Goal: Task Accomplishment & Management: Complete application form

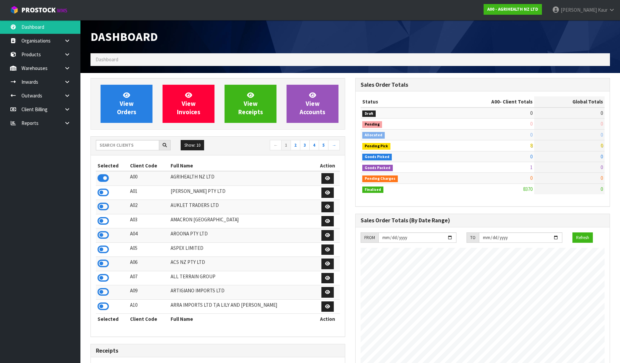
scroll to position [508, 265]
click at [124, 150] on input "text" at bounding box center [127, 145] width 63 height 10
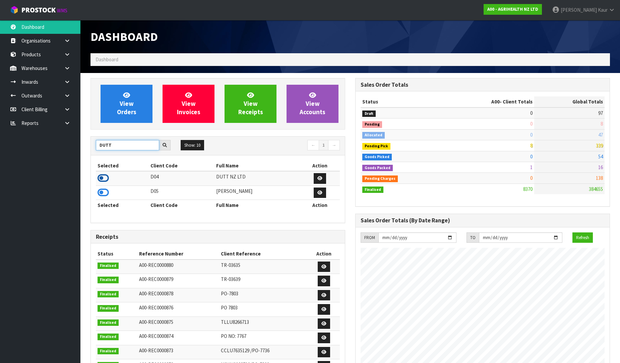
type input "DUTT"
click at [102, 179] on icon at bounding box center [103, 178] width 11 height 10
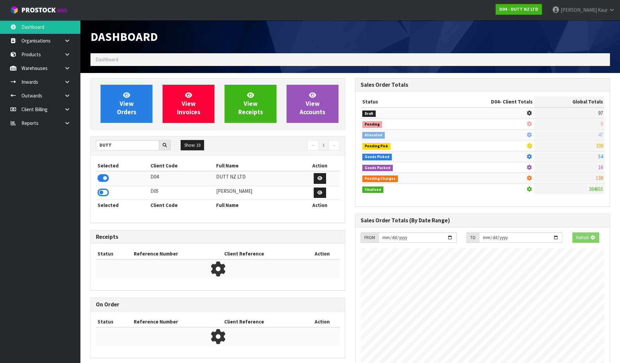
scroll to position [544, 265]
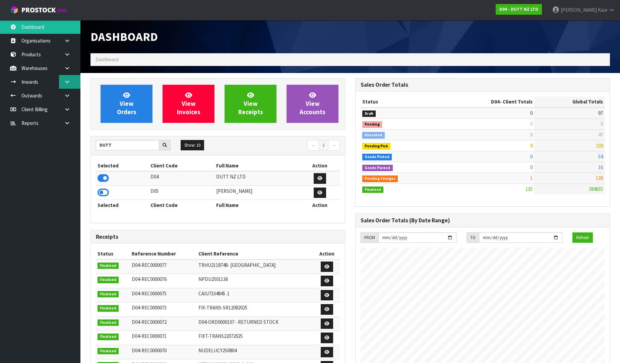
click at [64, 87] on link at bounding box center [69, 82] width 21 height 14
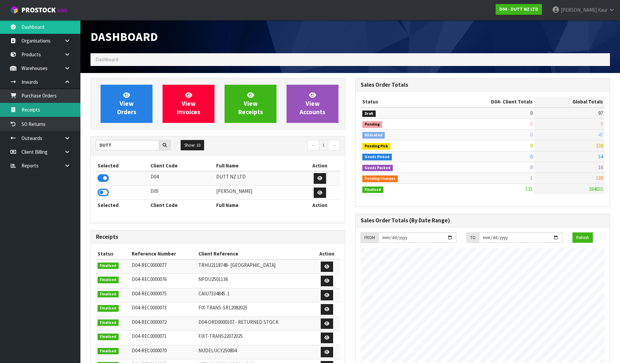
click at [41, 107] on link "Receipts" at bounding box center [40, 110] width 80 height 14
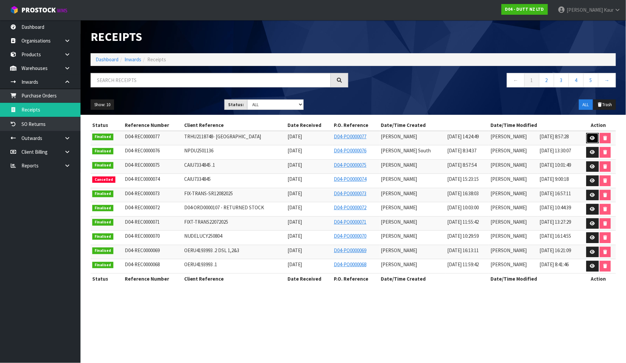
click at [592, 139] on icon at bounding box center [592, 138] width 5 height 4
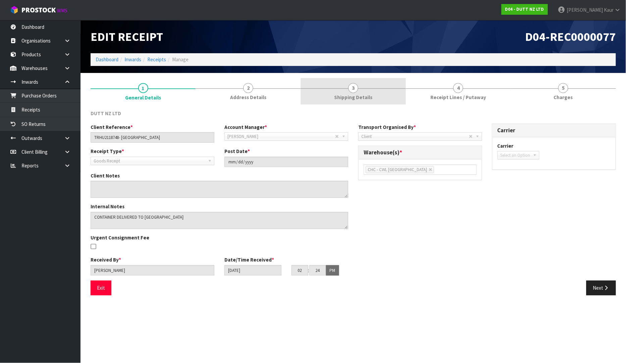
click at [376, 96] on link "3 Shipping Details" at bounding box center [352, 91] width 105 height 26
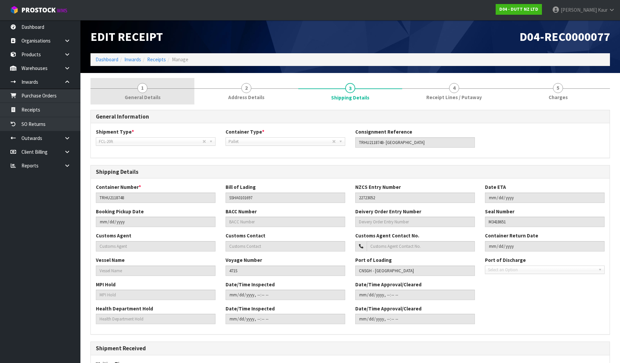
click at [147, 95] on span "General Details" at bounding box center [143, 97] width 36 height 7
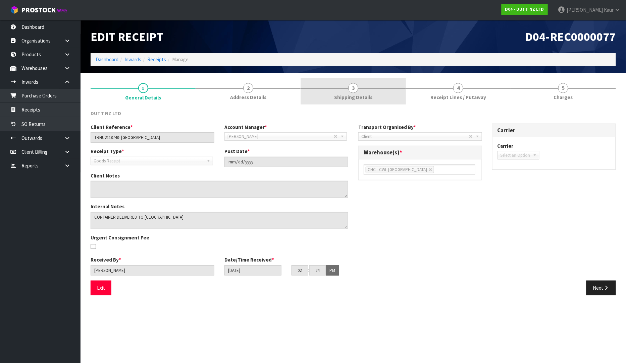
click at [361, 95] on span "Shipping Details" at bounding box center [353, 97] width 38 height 7
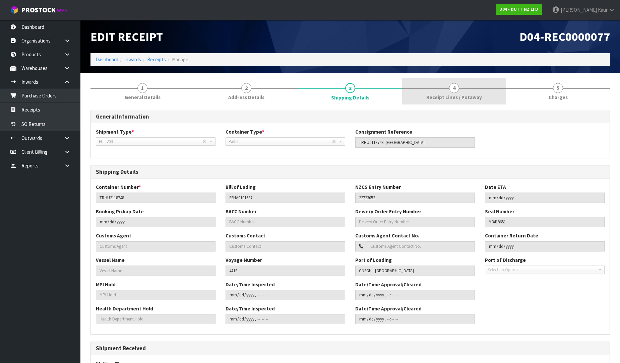
click at [461, 99] on span "Receipt Lines / Putaway" at bounding box center [454, 97] width 56 height 7
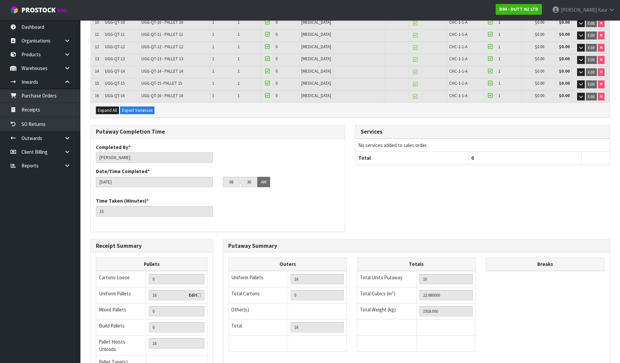
scroll to position [293, 0]
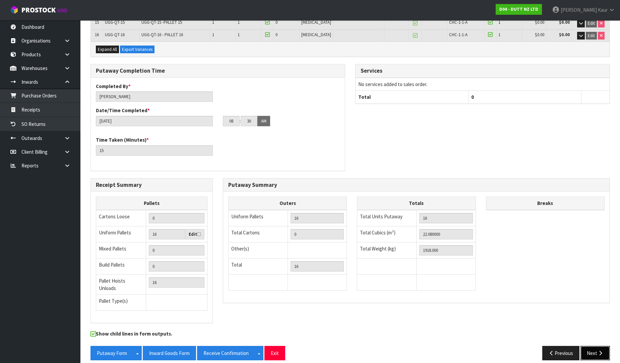
click at [596, 346] on button "Next" at bounding box center [596, 353] width 30 height 14
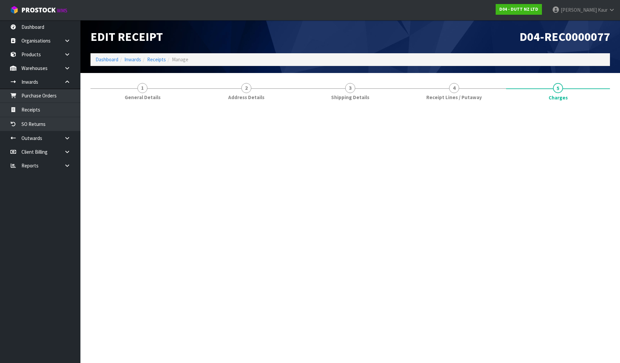
scroll to position [0, 0]
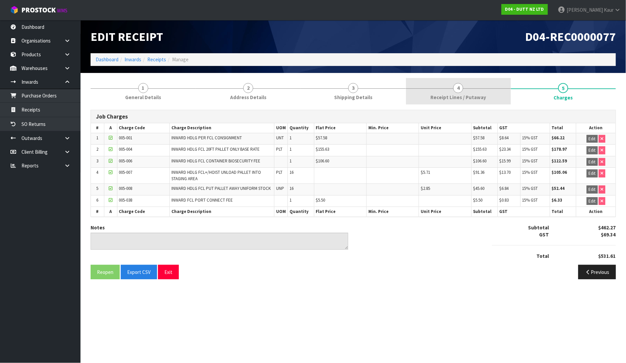
click at [475, 95] on span "Receipt Lines / Putaway" at bounding box center [458, 97] width 56 height 7
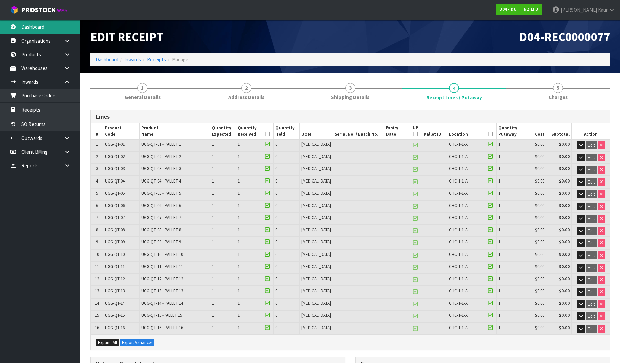
click at [39, 33] on link "Dashboard" at bounding box center [40, 27] width 80 height 14
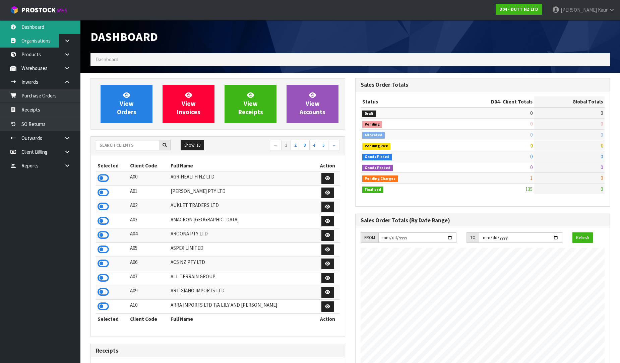
scroll to position [544, 265]
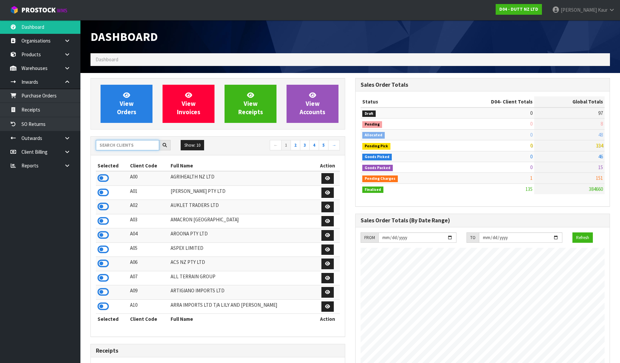
click at [99, 145] on input "text" at bounding box center [127, 145] width 63 height 10
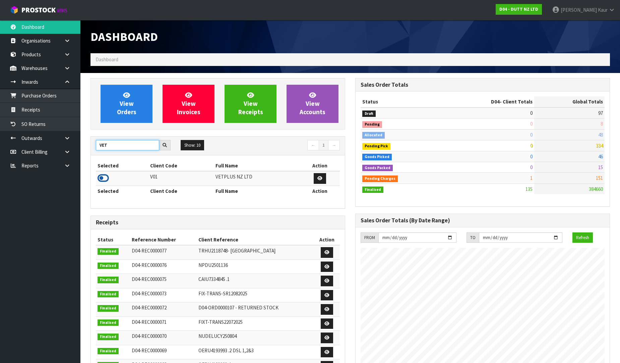
type input "VET"
click at [98, 178] on icon at bounding box center [103, 178] width 11 height 10
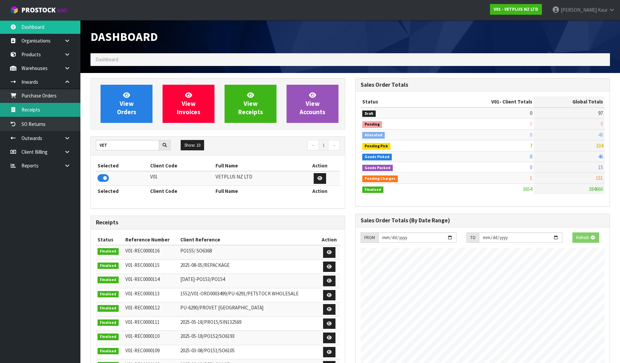
scroll to position [508, 265]
drag, startPoint x: 65, startPoint y: 109, endPoint x: 133, endPoint y: 106, distance: 68.8
click at [65, 109] on link "Receipts" at bounding box center [40, 110] width 80 height 14
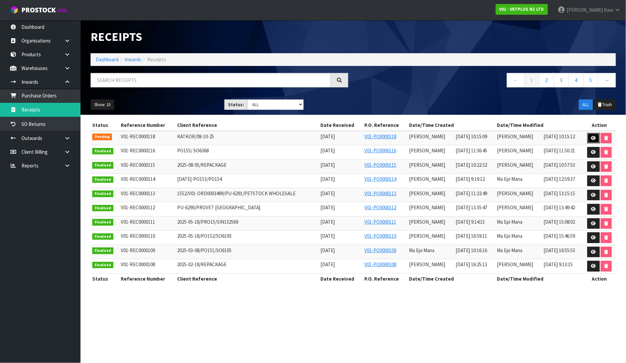
click at [591, 139] on icon at bounding box center [593, 138] width 5 height 4
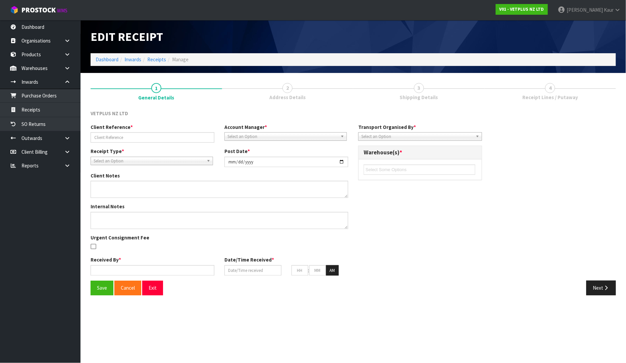
type input "KATKOR/08-10-25"
type input "[DATE]"
type input "[PERSON_NAME]"
type input "[DATE]"
type input "10"
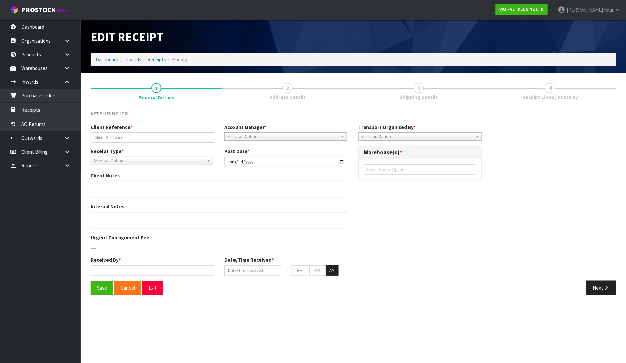
type input "15"
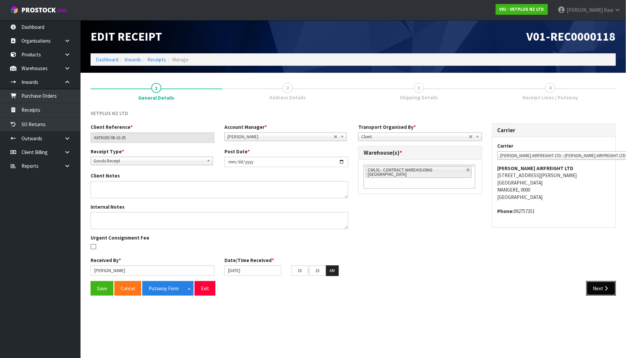
click at [597, 287] on button "Next" at bounding box center [601, 288] width 30 height 14
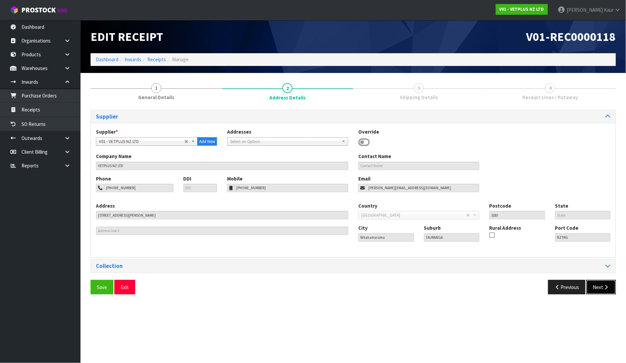
click at [603, 289] on icon "button" at bounding box center [606, 287] width 6 height 5
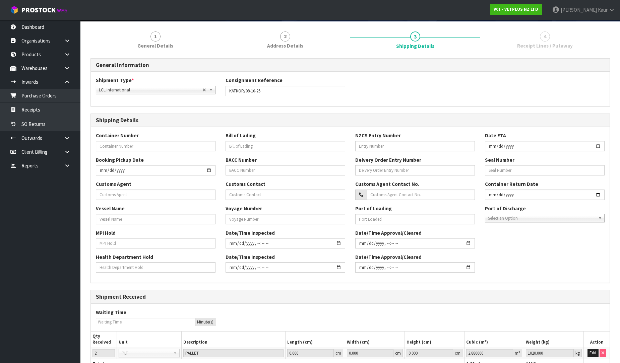
scroll to position [105, 0]
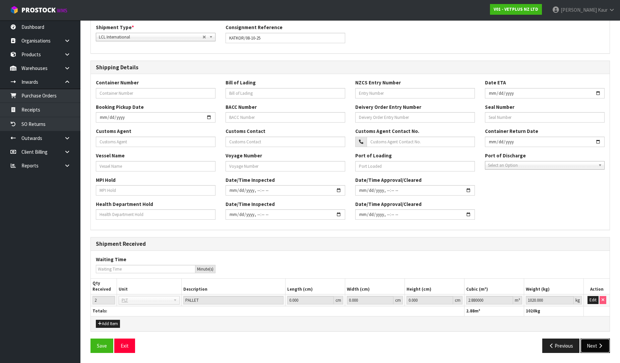
click at [589, 351] on button "Next" at bounding box center [596, 346] width 30 height 14
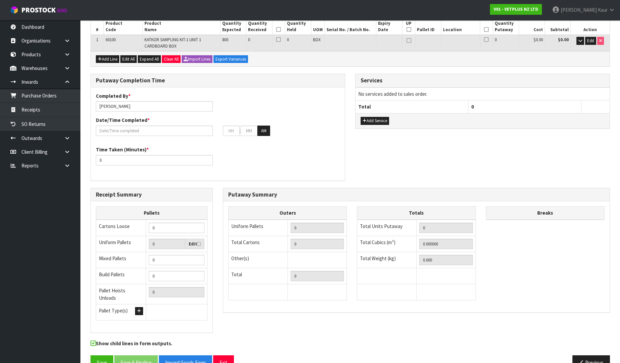
scroll to position [0, 0]
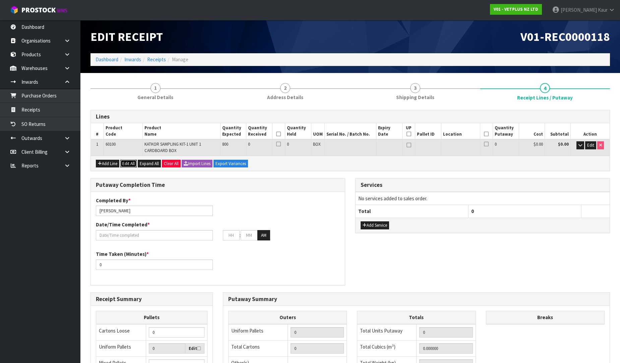
click at [131, 163] on button "Edit All" at bounding box center [128, 164] width 16 height 8
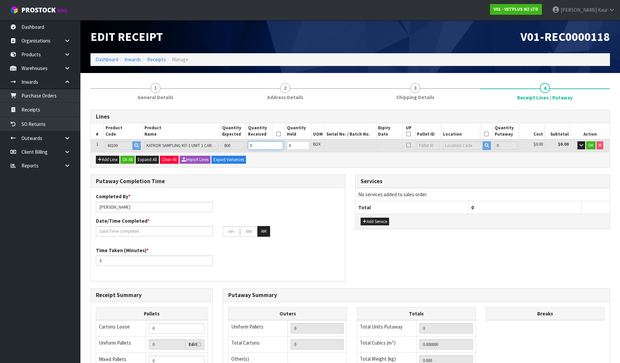
drag, startPoint x: 256, startPoint y: 143, endPoint x: 247, endPoint y: 145, distance: 8.9
click at [247, 145] on td "0" at bounding box center [265, 145] width 39 height 12
type input "8"
type input "0.026208"
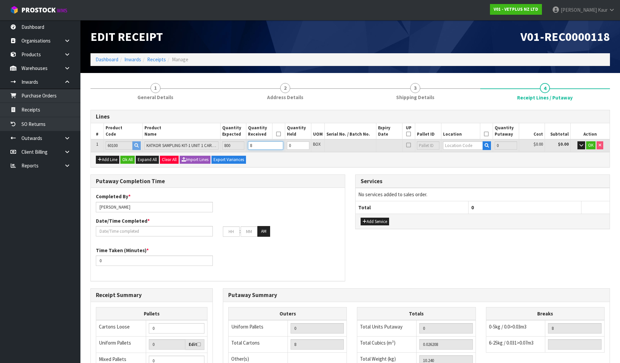
type input "10.24"
type input "8"
type input "80"
type input "0.26208"
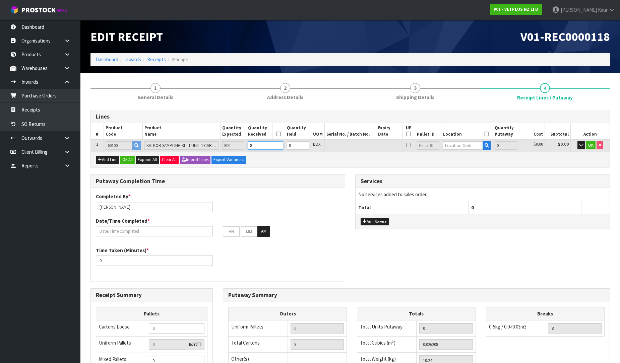
type input "102.4"
type input "80"
type input "0"
type input "2.562768"
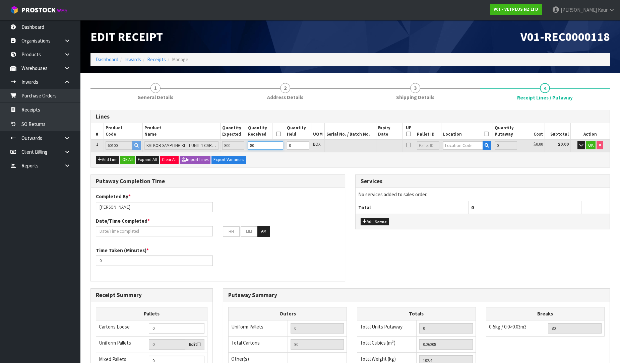
type input "1024"
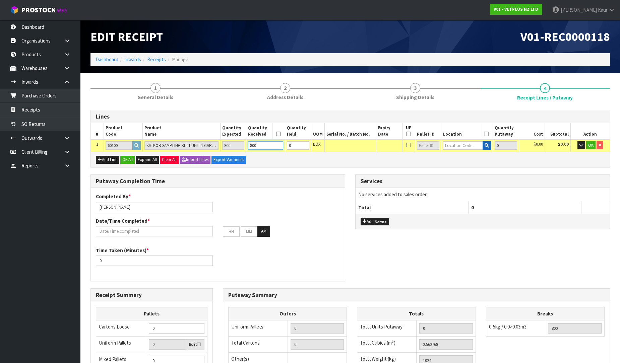
type input "800"
click at [486, 146] on icon "button" at bounding box center [487, 145] width 4 height 4
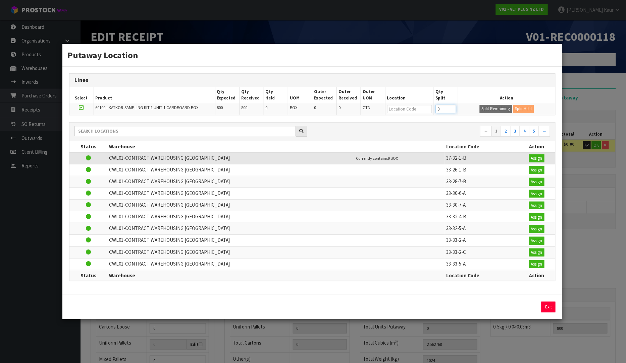
drag, startPoint x: 444, startPoint y: 109, endPoint x: 433, endPoint y: 109, distance: 10.7
click at [433, 109] on tr "60100 - KATKOR SAMPLING KIT-1 UNIT 1 CARDBOARD BOX 800 800 0 BOX 0 0 CTN 0 Spli…" at bounding box center [312, 109] width 486 height 12
type input "400"
click at [491, 110] on button "Split Remaining" at bounding box center [495, 109] width 33 height 8
type input "2"
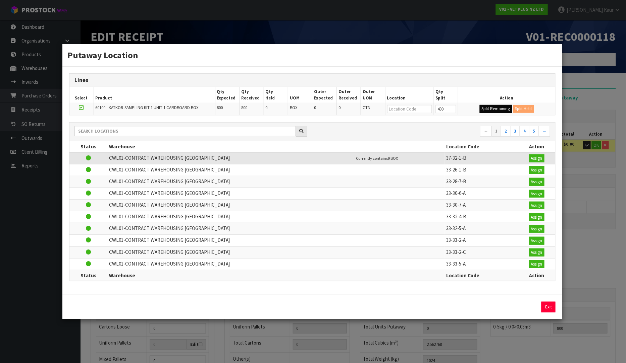
type input "2"
type input "800"
type input "400"
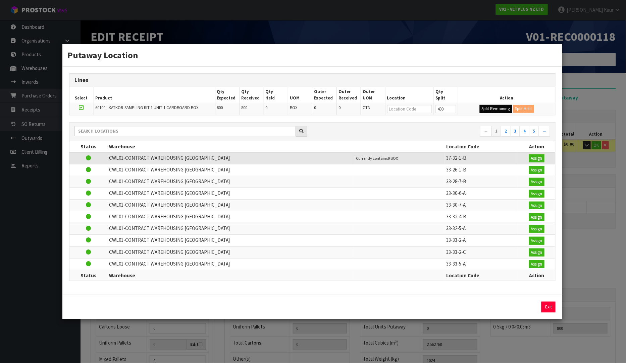
type input "400"
type input "0"
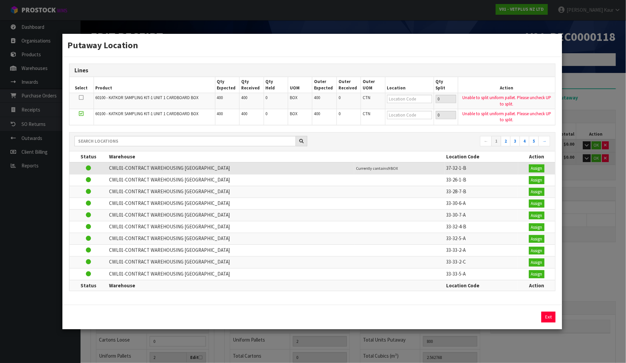
click at [607, 79] on div "Putaway Location Lines Select Product Qty Expected Qty Received Qty Held UOM Ou…" at bounding box center [313, 181] width 626 height 363
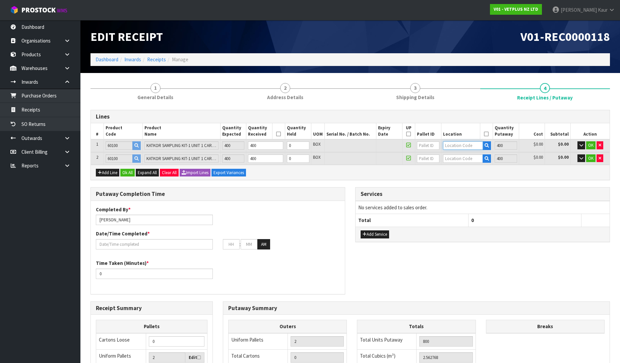
click at [450, 146] on input "text" at bounding box center [463, 145] width 40 height 8
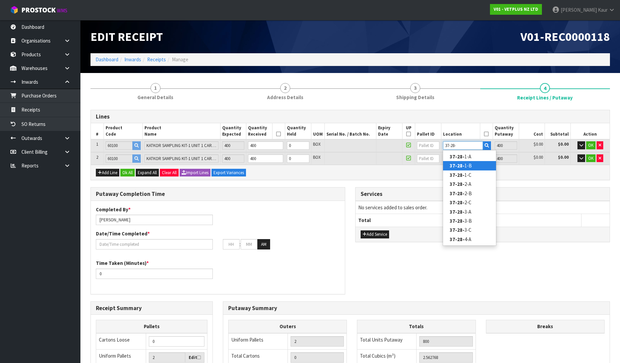
type input "37-28-"
type input "400"
type input "0"
click at [467, 168] on link "37-28- 1-B" at bounding box center [469, 165] width 53 height 9
type input "800"
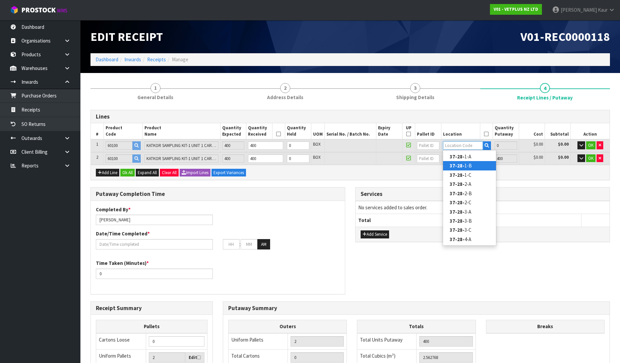
type input "37-28-1-B"
type input "400"
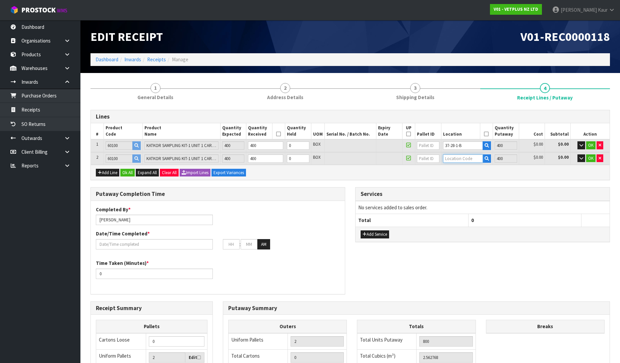
click at [460, 160] on input "text" at bounding box center [463, 159] width 40 height 8
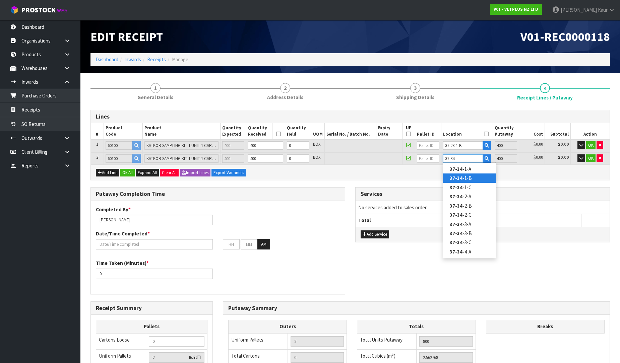
type input "37-34-"
type input "400"
type input "0"
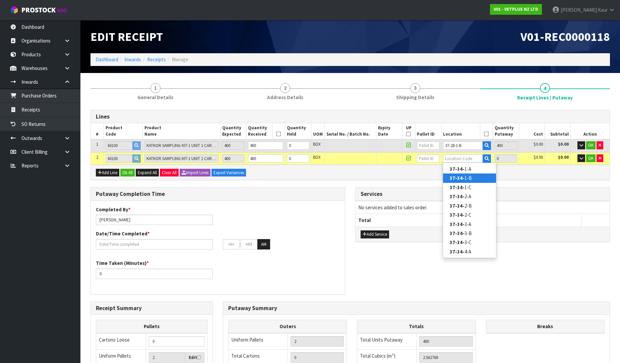
click at [470, 176] on link "37-34- 1-B" at bounding box center [469, 178] width 53 height 9
type input "800"
type input "37-34-1-B"
type input "400"
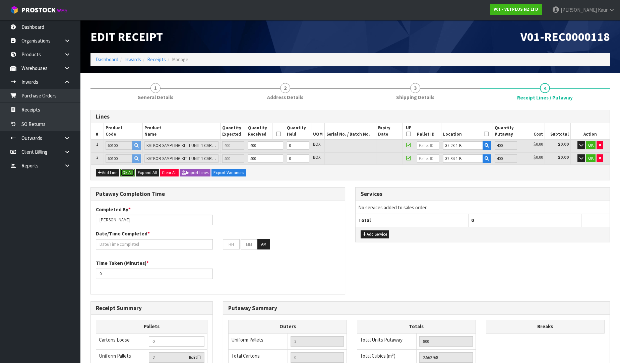
click at [129, 172] on button "Ok All" at bounding box center [127, 173] width 14 height 8
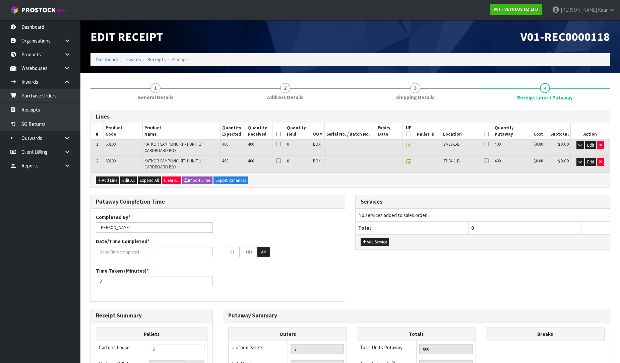
click at [279, 134] on icon at bounding box center [278, 134] width 5 height 0
click at [489, 133] on th at bounding box center [486, 131] width 13 height 16
click at [487, 134] on icon at bounding box center [486, 134] width 5 height 0
click at [406, 134] on th "UP" at bounding box center [408, 131] width 13 height 16
click at [409, 134] on icon at bounding box center [409, 134] width 5 height 0
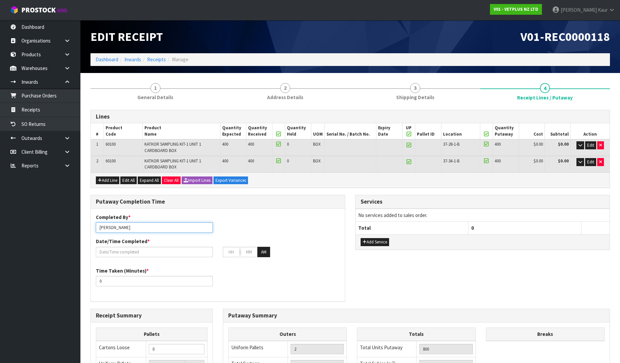
click at [140, 227] on input "[PERSON_NAME]" at bounding box center [154, 228] width 117 height 10
drag, startPoint x: 128, startPoint y: 228, endPoint x: 96, endPoint y: 226, distance: 32.3
click at [96, 226] on input "[PERSON_NAME] MA" at bounding box center [154, 228] width 117 height 10
type input "Ma Epi Mana"
click at [136, 252] on input "text" at bounding box center [154, 252] width 117 height 10
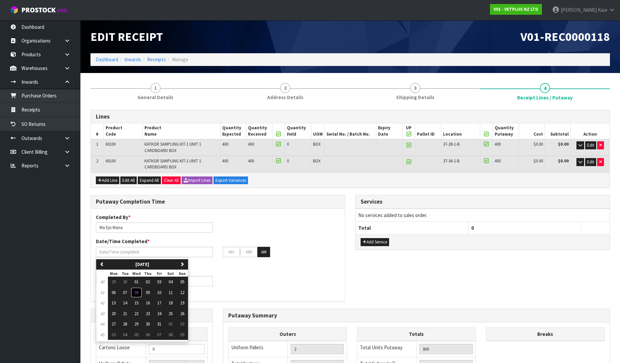
click at [138, 292] on span "08" at bounding box center [136, 293] width 4 height 6
type input "[DATE]"
type input "12"
type input "00"
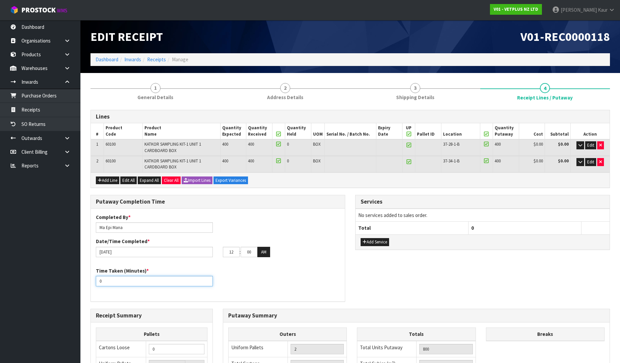
drag, startPoint x: 109, startPoint y: 278, endPoint x: 95, endPoint y: 278, distance: 13.4
click at [95, 278] on div "Time Taken (Minutes) * 0" at bounding box center [154, 277] width 127 height 19
type input "20"
drag, startPoint x: 233, startPoint y: 252, endPoint x: 219, endPoint y: 252, distance: 14.1
click at [219, 252] on div "12 : 00 : 00 AM" at bounding box center [281, 252] width 127 height 11
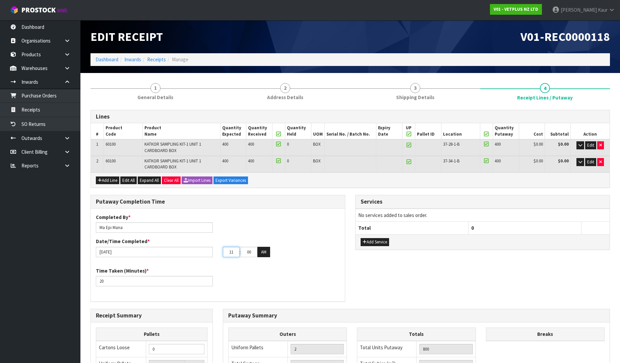
type input "11"
drag, startPoint x: 251, startPoint y: 253, endPoint x: 232, endPoint y: 251, distance: 20.0
click at [232, 251] on tr "11 : 00 : 00 AM" at bounding box center [246, 252] width 47 height 11
type input "20"
click at [261, 252] on button "AM" at bounding box center [263, 252] width 13 height 11
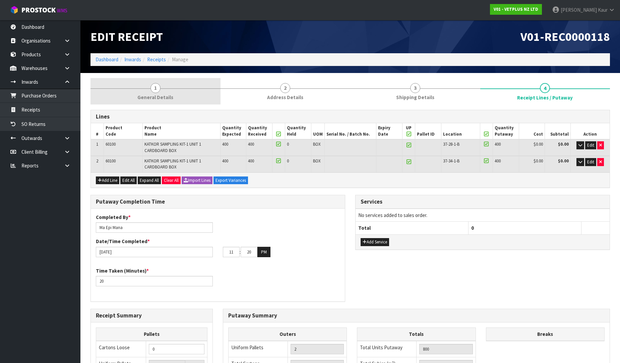
click at [170, 101] on span "General Details" at bounding box center [155, 97] width 36 height 7
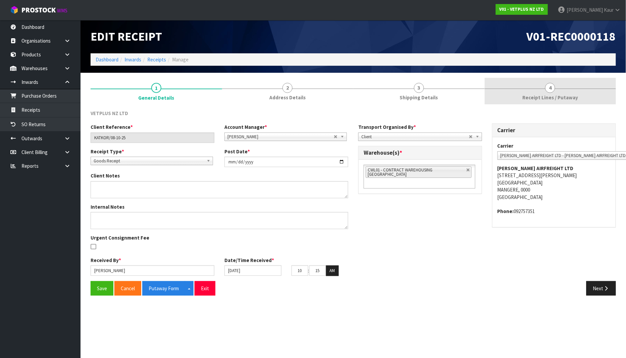
click at [551, 91] on span "4" at bounding box center [550, 88] width 10 height 10
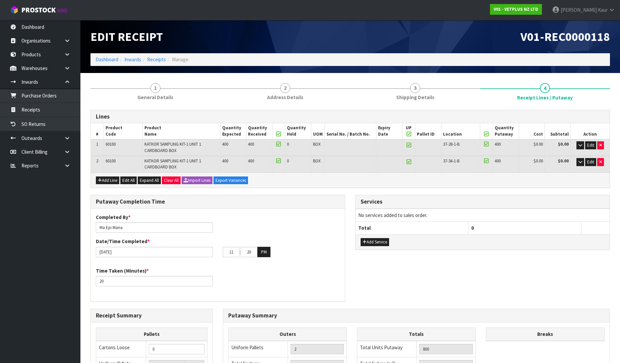
scroll to position [133, 0]
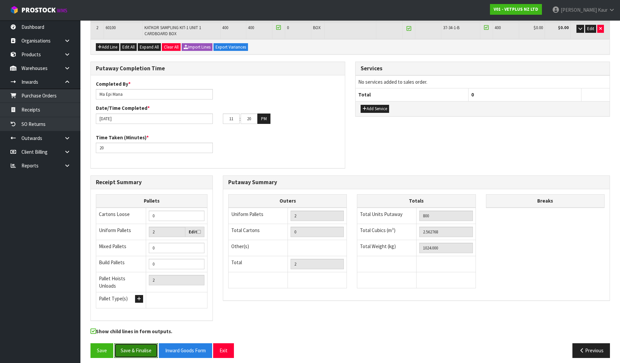
click at [136, 345] on button "Save & Finalise" at bounding box center [136, 351] width 44 height 14
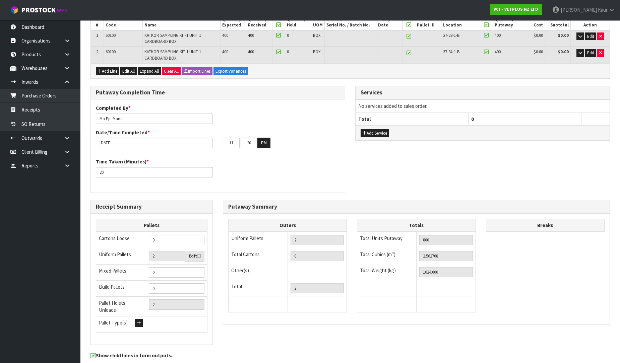
scroll to position [0, 0]
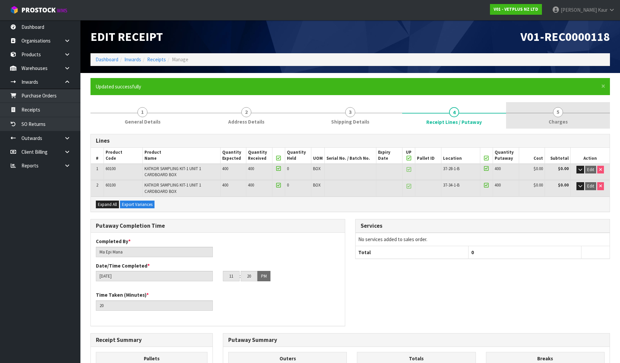
click at [560, 119] on span "Charges" at bounding box center [558, 121] width 19 height 7
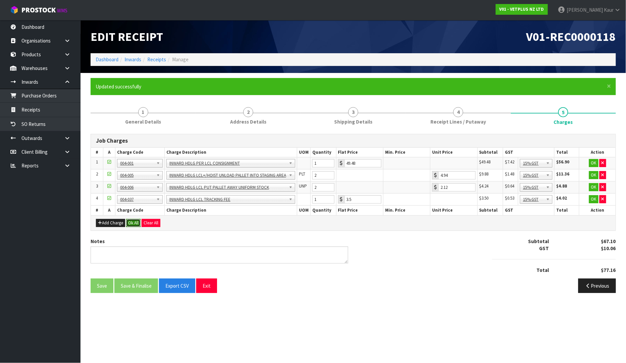
click at [135, 224] on button "Ok All" at bounding box center [133, 223] width 14 height 8
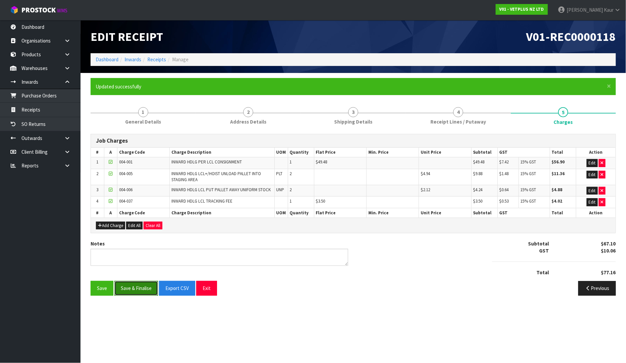
click at [136, 293] on button "Save & Finalise" at bounding box center [136, 288] width 44 height 14
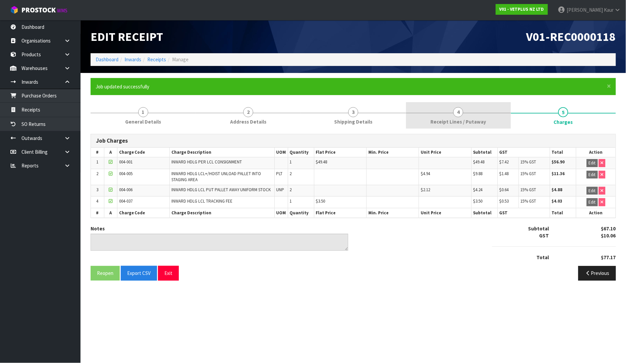
click at [453, 121] on span "Receipt Lines / Putaway" at bounding box center [458, 121] width 56 height 7
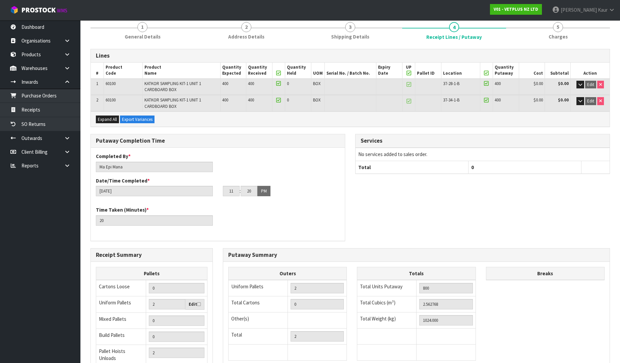
scroll to position [158, 0]
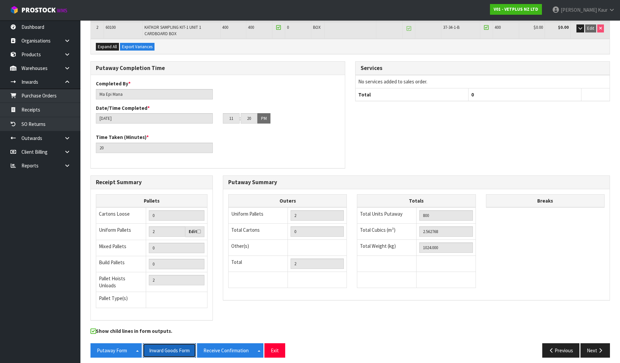
click at [182, 350] on button "Inward Goods Form" at bounding box center [169, 351] width 53 height 14
click at [68, 98] on link "Purchase Orders" at bounding box center [40, 96] width 80 height 14
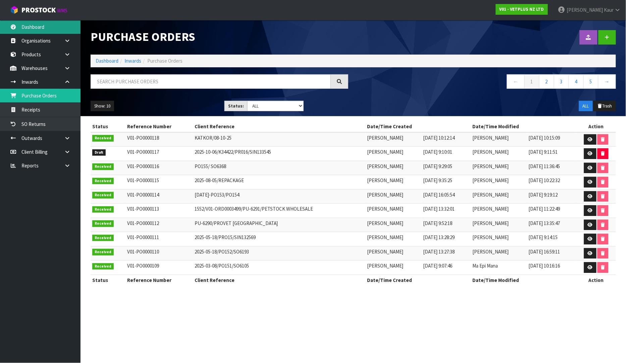
click at [49, 24] on link "Dashboard" at bounding box center [40, 27] width 80 height 14
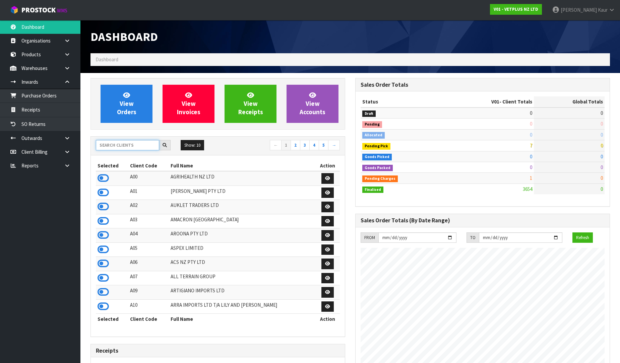
click at [120, 146] on input "text" at bounding box center [127, 145] width 63 height 10
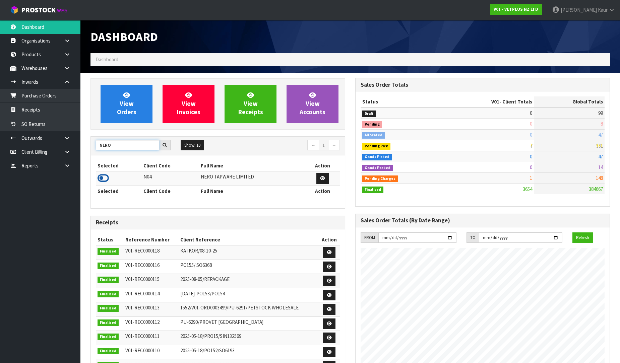
type input "NERO"
click at [99, 178] on icon at bounding box center [103, 178] width 11 height 10
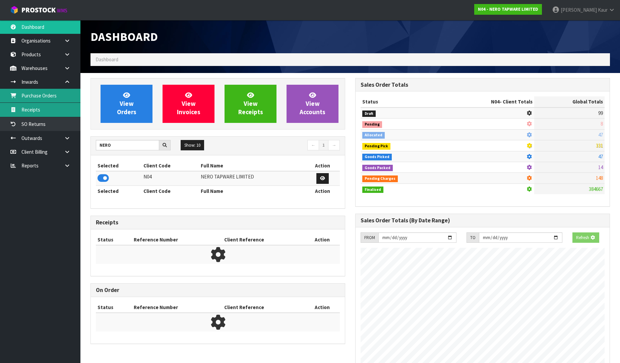
drag, startPoint x: 40, startPoint y: 97, endPoint x: 5, endPoint y: 109, distance: 36.9
click at [40, 97] on link "Purchase Orders" at bounding box center [40, 96] width 80 height 14
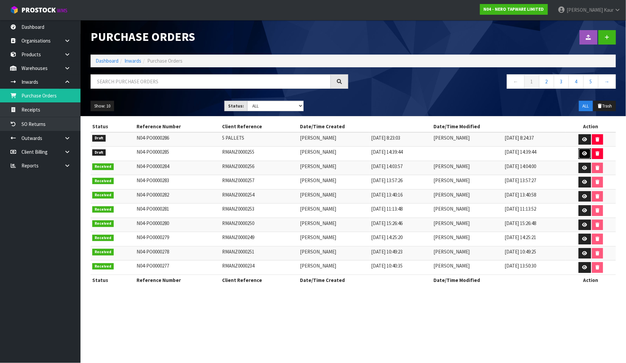
click at [585, 152] on icon at bounding box center [584, 154] width 5 height 4
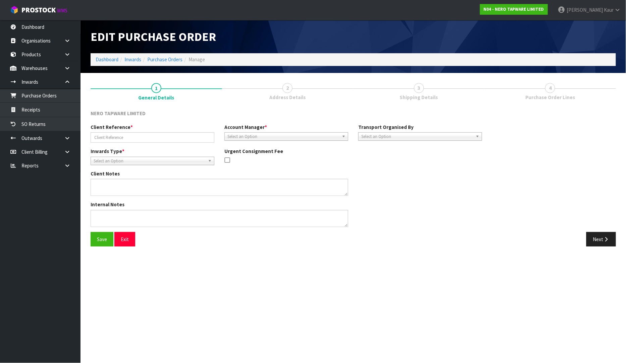
type input "RMANZ0000255"
type textarea "1 X NRFW008BZ IS MISSING NOT RECEIVED"
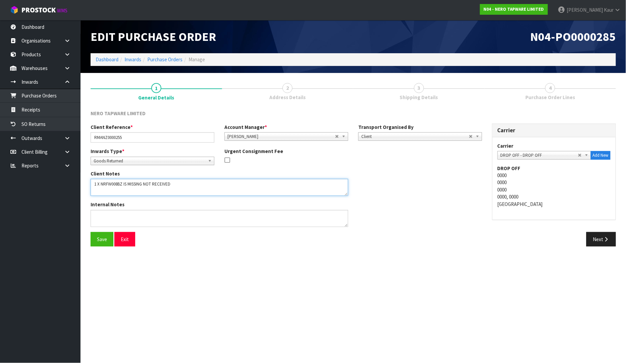
drag, startPoint x: 182, startPoint y: 186, endPoint x: 71, endPoint y: 177, distance: 111.0
click at [71, 177] on body "Toggle navigation ProStock WMS N04 - NERO TAPWARE LIMITED [PERSON_NAME] Logout …" at bounding box center [313, 181] width 626 height 363
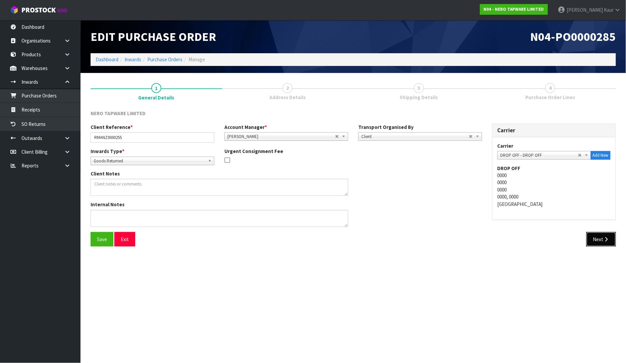
click at [598, 239] on button "Next" at bounding box center [601, 239] width 30 height 14
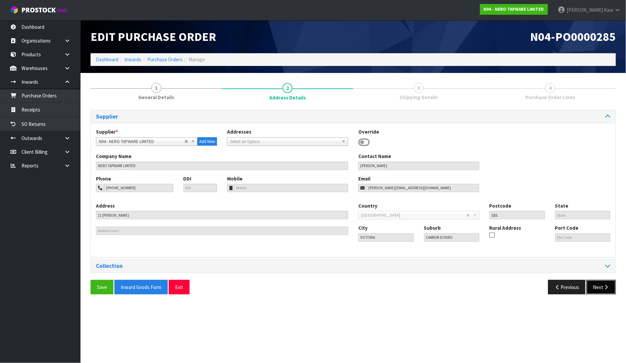
click at [602, 285] on button "Next" at bounding box center [601, 287] width 30 height 14
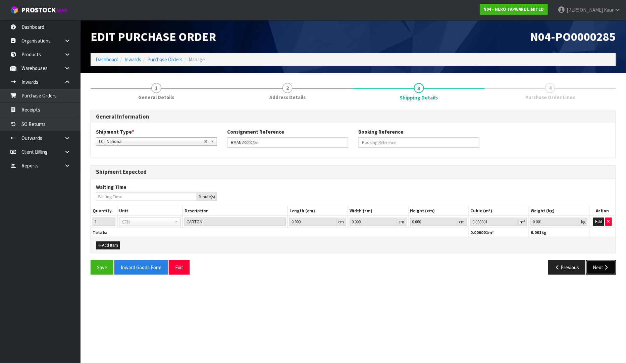
click at [600, 265] on button "Next" at bounding box center [601, 268] width 30 height 14
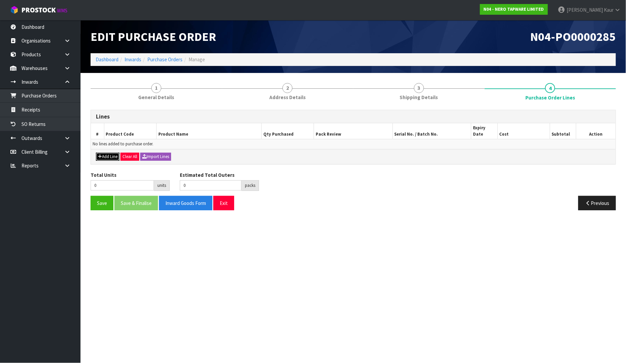
click at [112, 153] on button "Add Line" at bounding box center [107, 157] width 23 height 8
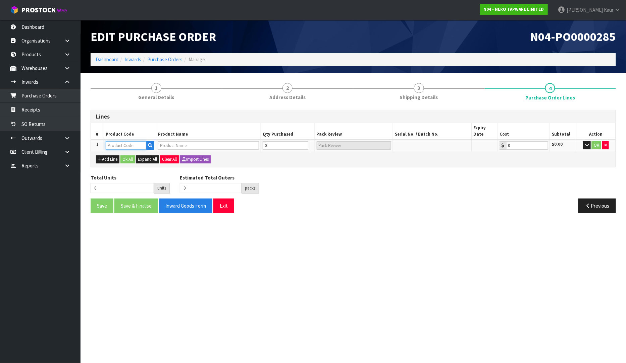
click at [118, 141] on input "text" at bounding box center [126, 145] width 41 height 8
paste input "NRFW009BG"
type input "NRFW009BG"
type input "100MM SQUARE TILE INSERT FLOOR WASTE 80MM OUTLET BRUSHED GOLD"
type input "0.00"
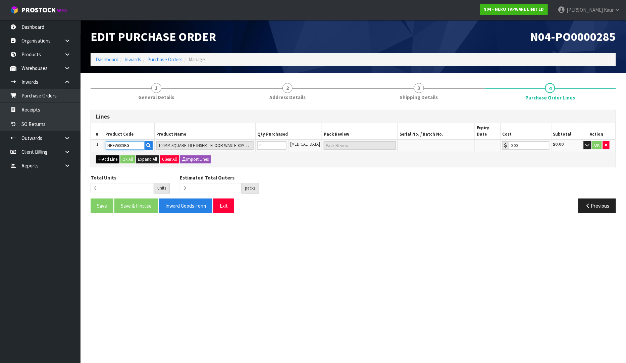
type input "NRFW009BG"
click at [113, 156] on button "Add Line" at bounding box center [107, 160] width 23 height 8
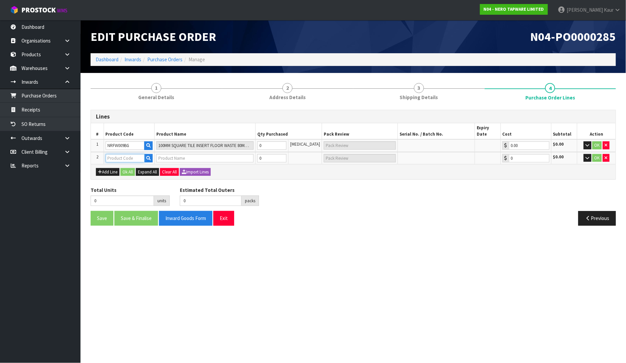
click at [121, 154] on input "text" at bounding box center [125, 158] width 39 height 8
paste input "NRFW009BZ"
type input "NRFW009BZ"
type input "100MM SQUARE TILE INSERT FLOOR WASTE 80MM OUTLET BRUSHED BRONZE"
type input "0.00"
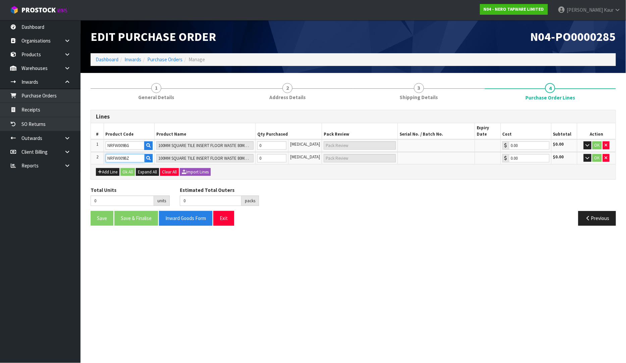
type input "NRFW009BZ"
click at [272, 141] on input "0" at bounding box center [272, 145] width 30 height 8
type input "1"
type input "1 [MEDICAL_DATA]"
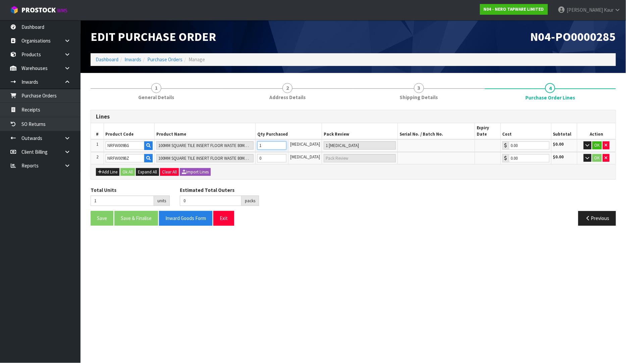
type input "1"
click at [269, 154] on input "0" at bounding box center [272, 158] width 30 height 8
type input "2"
type input "1"
type input "1 [MEDICAL_DATA]"
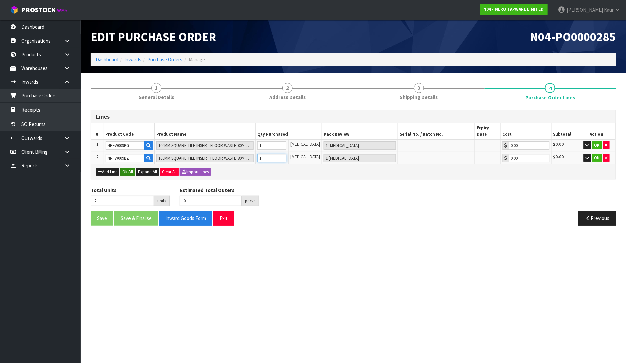
type input "1"
click at [126, 168] on button "Ok All" at bounding box center [127, 172] width 14 height 8
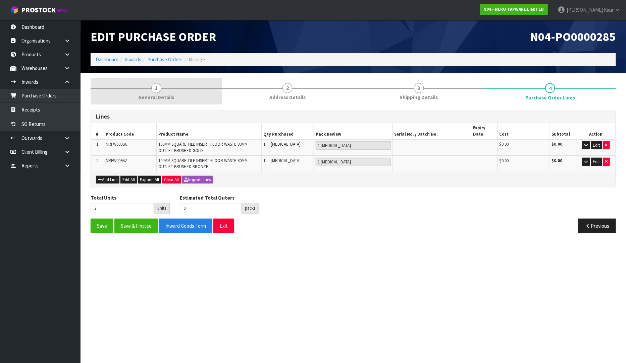
click at [164, 91] on link "1 General Details" at bounding box center [156, 91] width 131 height 26
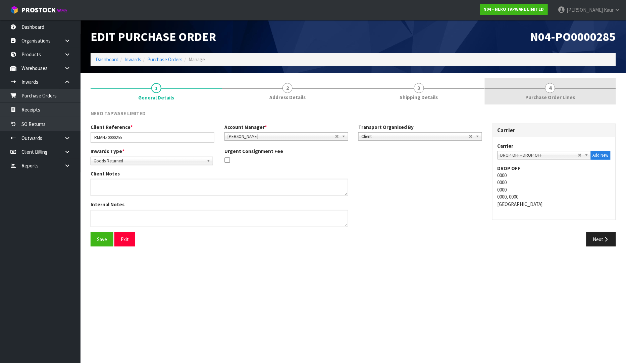
click at [549, 89] on span "4" at bounding box center [550, 88] width 10 height 10
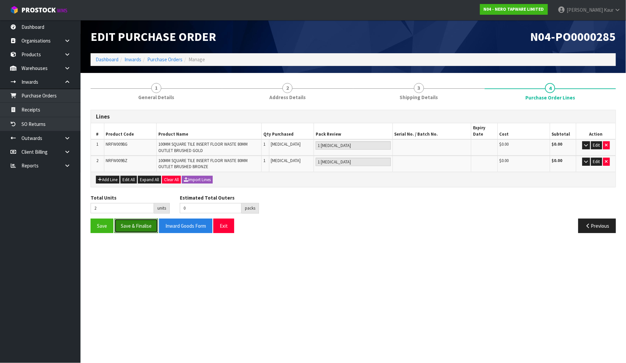
click at [141, 219] on button "Save & Finalise" at bounding box center [136, 226] width 44 height 14
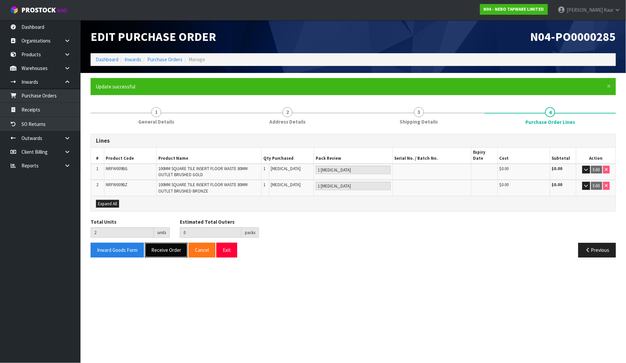
click at [164, 246] on button "Receive Order" at bounding box center [166, 250] width 43 height 14
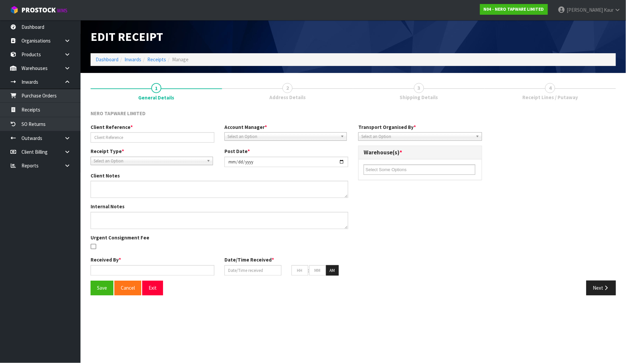
type input "RMANZ0000255"
type input "[DATE]"
type input "[PERSON_NAME]"
type input "[DATE]"
type input "11"
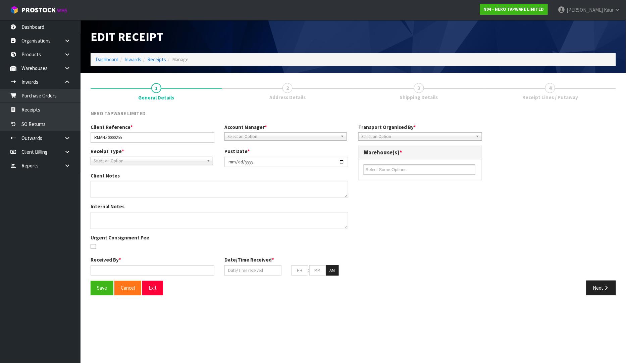
type input "26"
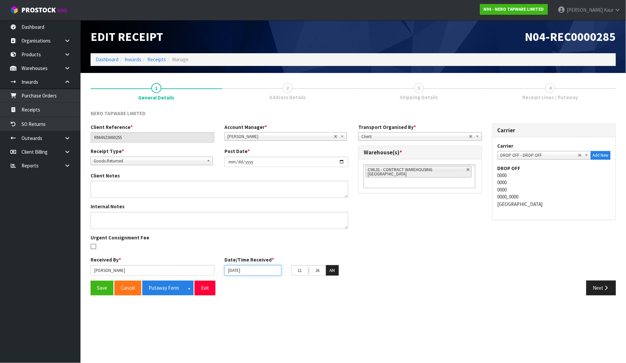
click at [230, 272] on input "[DATE]" at bounding box center [252, 271] width 57 height 10
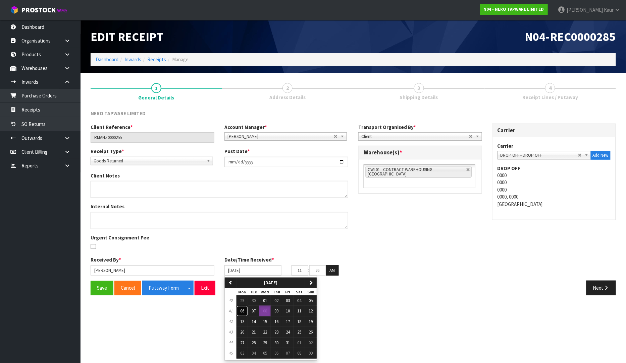
click at [245, 310] on button "06" at bounding box center [241, 311] width 11 height 11
type input "[DATE]"
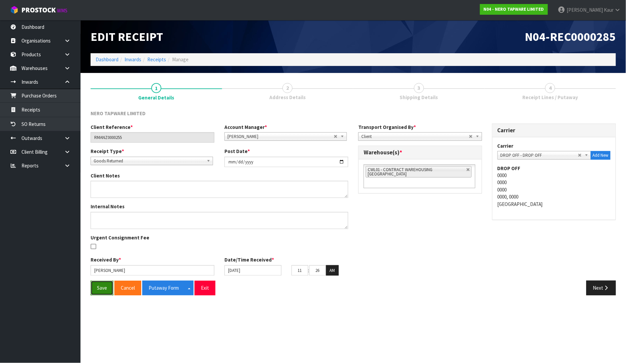
click at [105, 287] on button "Save" at bounding box center [102, 288] width 23 height 14
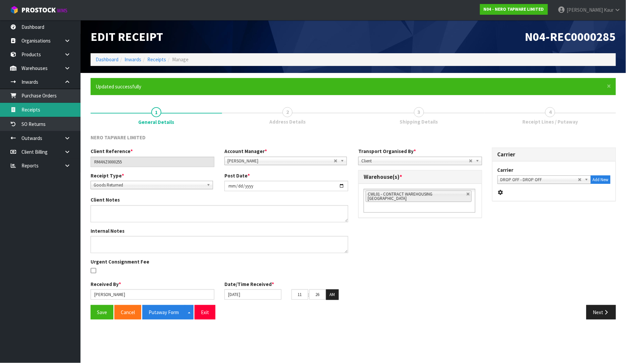
click at [33, 111] on link "Receipts" at bounding box center [40, 110] width 80 height 14
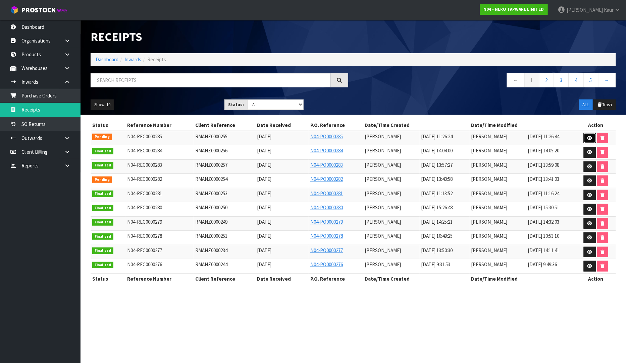
click at [590, 139] on icon at bounding box center [589, 138] width 5 height 4
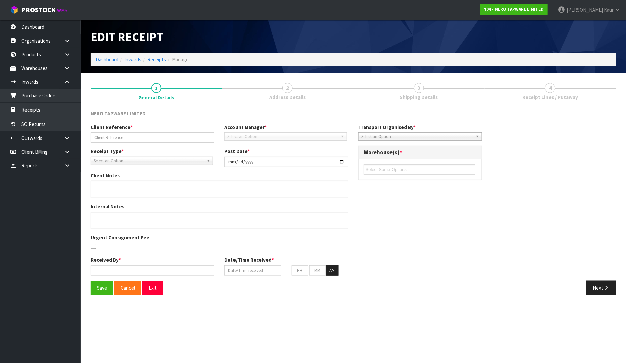
type input "RMANZ0000255"
type input "[DATE]"
type input "[PERSON_NAME]"
type input "[DATE]"
type input "11"
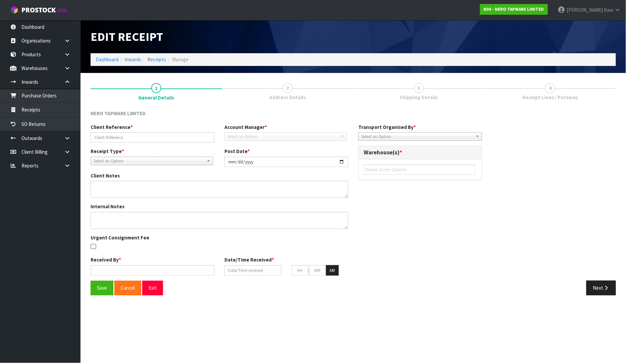
type input "26"
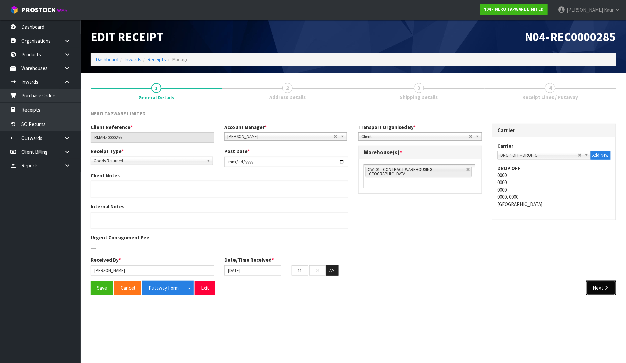
click at [600, 286] on button "Next" at bounding box center [601, 288] width 30 height 14
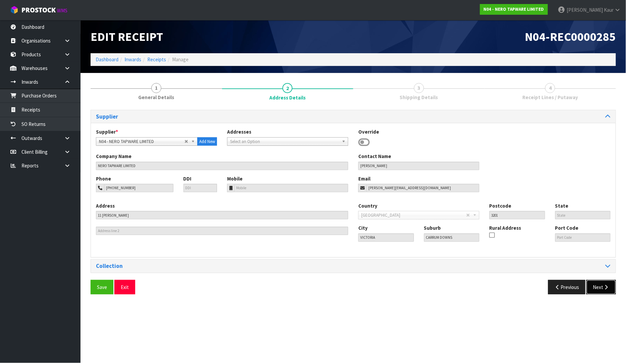
click at [600, 287] on button "Next" at bounding box center [601, 287] width 30 height 14
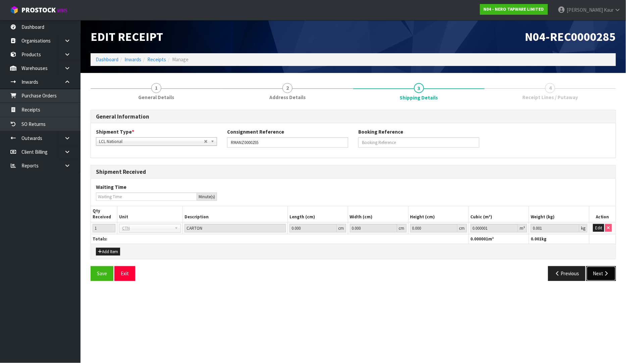
click at [601, 274] on button "Next" at bounding box center [601, 274] width 30 height 14
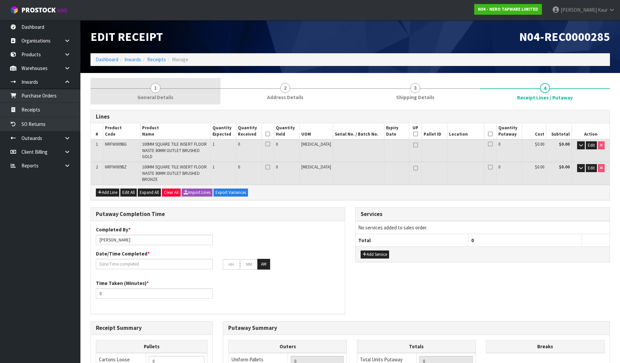
click at [164, 102] on link "1 General Details" at bounding box center [156, 91] width 130 height 26
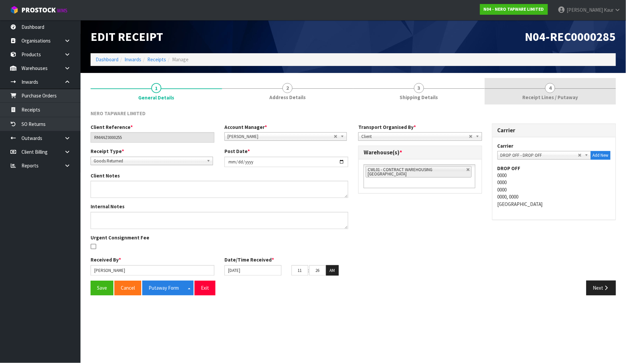
click at [568, 92] on link "4 Receipt Lines / Putaway" at bounding box center [549, 91] width 131 height 26
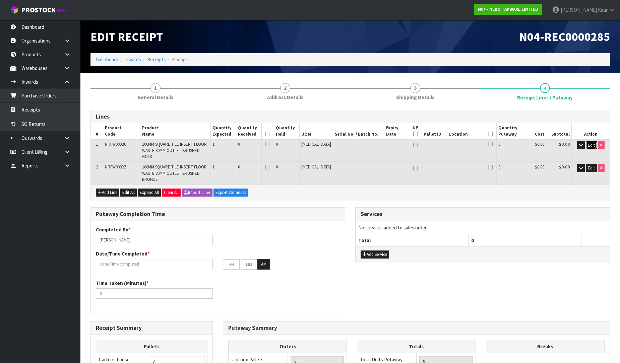
click at [590, 146] on span "Edit" at bounding box center [591, 145] width 7 height 6
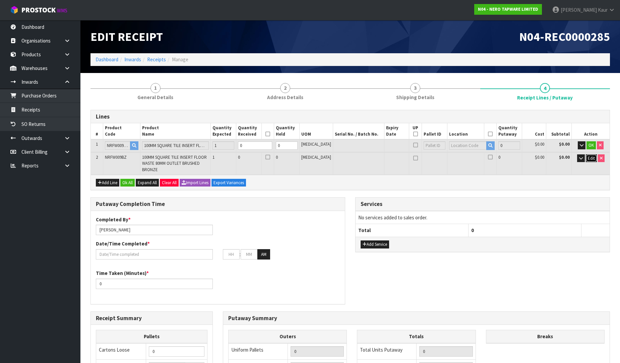
click at [589, 157] on span "Edit" at bounding box center [591, 159] width 7 height 6
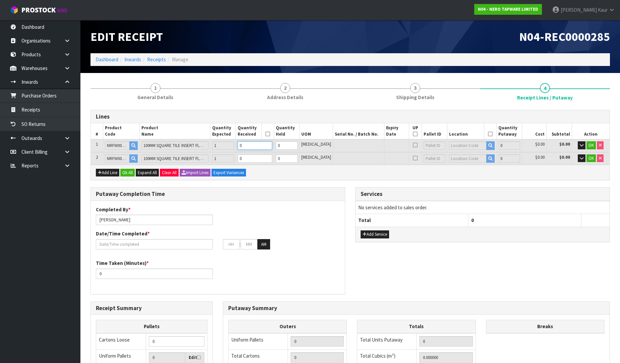
click at [257, 148] on input "0" at bounding box center [255, 145] width 34 height 8
type input "0.000551"
type input "0.5"
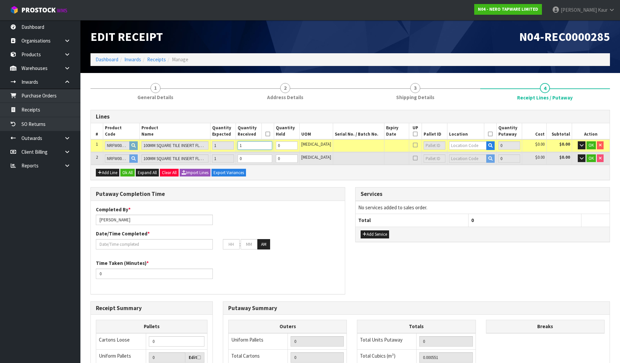
type input "1"
click at [262, 160] on input "0" at bounding box center [255, 159] width 34 height 8
type input "0.001102"
type input "1"
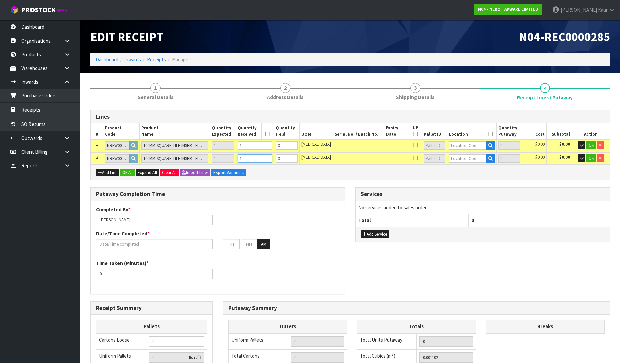
type input "1"
click at [452, 146] on input "text" at bounding box center [468, 145] width 38 height 8
type input "32-22-2"
click at [456, 164] on strong "32-22-2" at bounding box center [458, 166] width 17 height 6
type input "1"
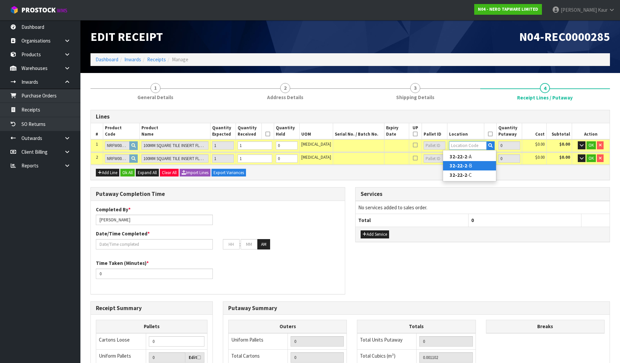
type input "32-22-2-B"
type input "1"
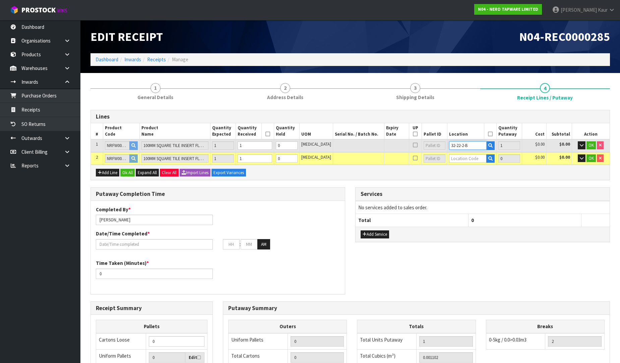
drag, startPoint x: 467, startPoint y: 145, endPoint x: 441, endPoint y: 142, distance: 26.0
click at [447, 142] on td "32-22-2-B" at bounding box center [471, 145] width 49 height 12
click at [454, 162] on input "text" at bounding box center [468, 159] width 38 height 8
paste input "32-22-2-B"
type input "32-22-2-B"
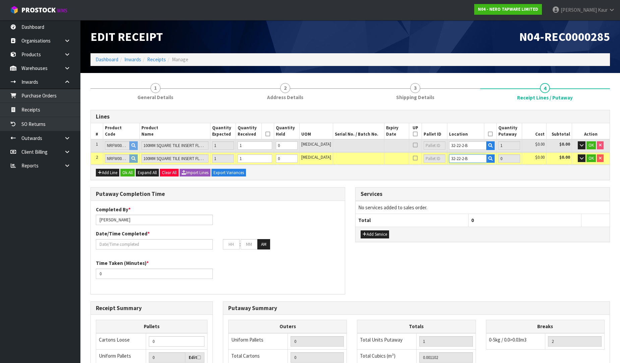
type input "2"
type input "1"
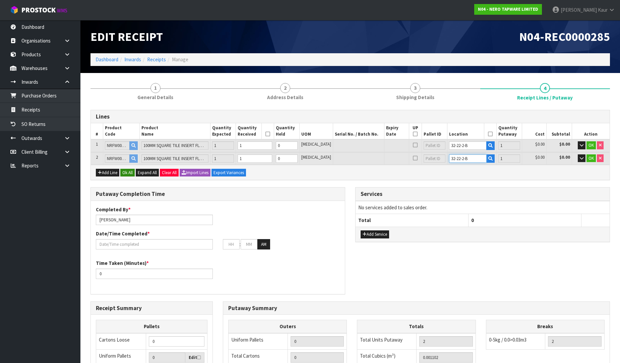
type input "32-22-2-B"
click at [132, 172] on button "Ok All" at bounding box center [127, 173] width 14 height 8
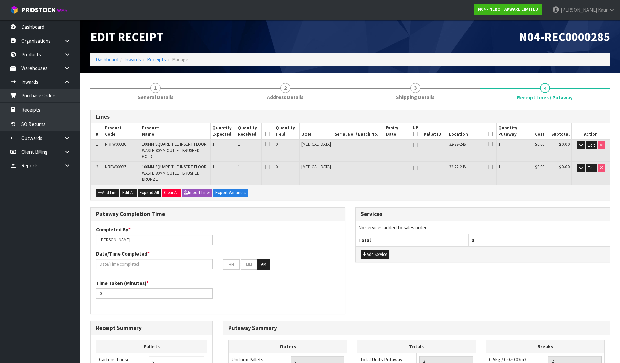
click at [270, 134] on icon at bounding box center [268, 134] width 5 height 0
click at [488, 134] on icon at bounding box center [490, 134] width 5 height 0
click at [128, 261] on input "text" at bounding box center [154, 264] width 117 height 10
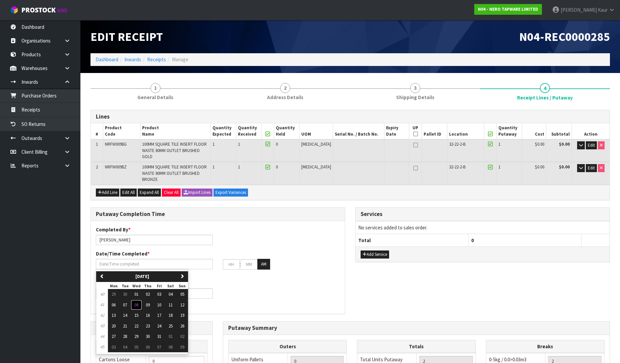
click at [135, 302] on span "08" at bounding box center [136, 305] width 4 height 6
type input "[DATE]"
type input "12"
type input "00"
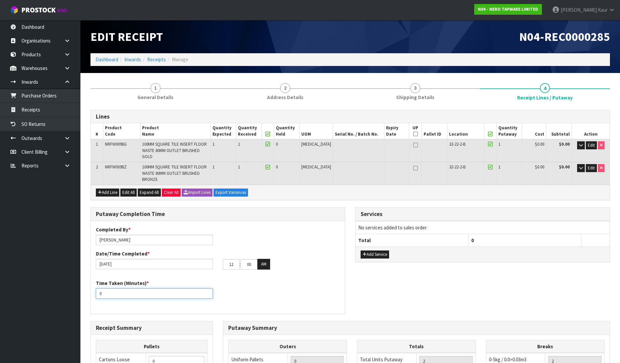
drag, startPoint x: 111, startPoint y: 290, endPoint x: 93, endPoint y: 290, distance: 18.1
click at [93, 290] on div "Time Taken (Minutes) * 0" at bounding box center [154, 289] width 127 height 19
type input "10"
click at [219, 259] on div "12 : 00 : 00 AM" at bounding box center [281, 264] width 127 height 11
type input "11"
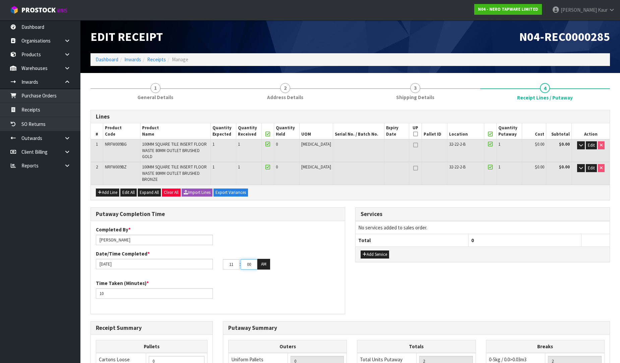
drag, startPoint x: 253, startPoint y: 261, endPoint x: 236, endPoint y: 260, distance: 17.5
click at [236, 260] on tr "11 : 00 : 00 AM" at bounding box center [246, 264] width 47 height 11
type input "30"
click at [268, 280] on div "Time Taken (Minutes) * 10" at bounding box center [218, 292] width 254 height 24
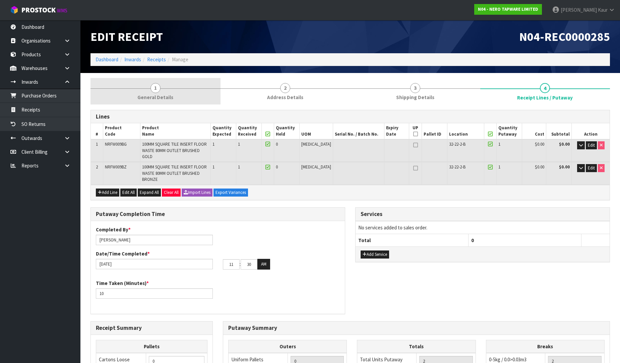
click at [158, 102] on link "1 General Details" at bounding box center [156, 91] width 130 height 26
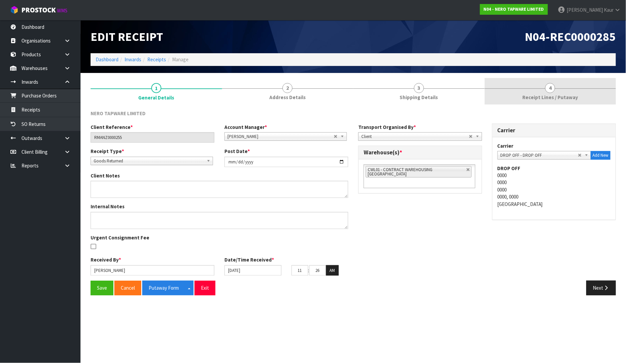
drag, startPoint x: 553, startPoint y: 88, endPoint x: 555, endPoint y: 96, distance: 9.1
click at [553, 88] on span "4" at bounding box center [550, 88] width 10 height 10
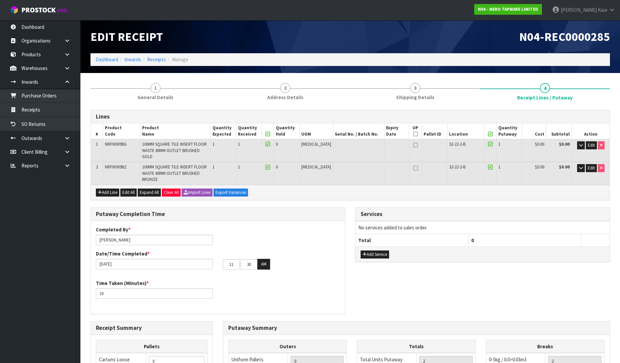
scroll to position [140, 0]
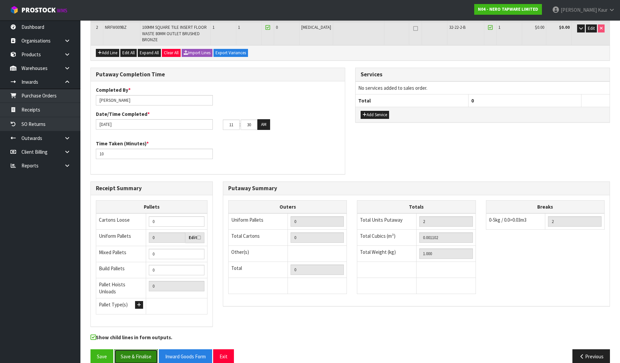
click at [140, 350] on button "Save & Finalise" at bounding box center [136, 357] width 44 height 14
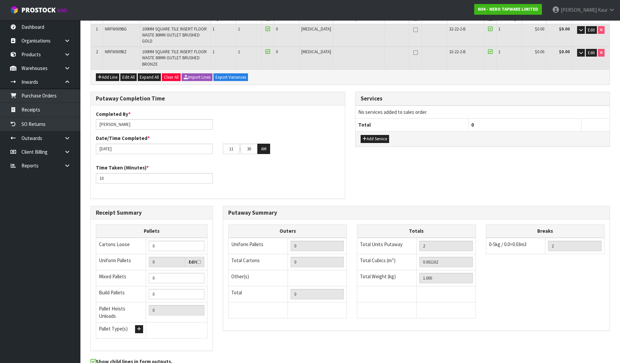
scroll to position [0, 0]
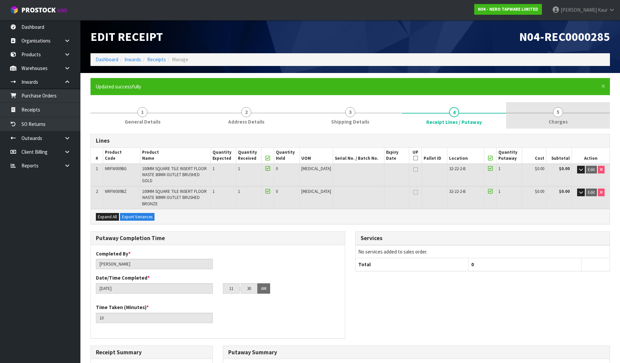
click at [553, 123] on span "Charges" at bounding box center [558, 121] width 19 height 7
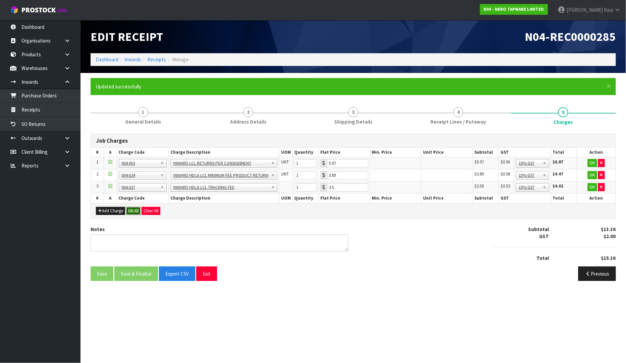
click at [136, 212] on button "Ok All" at bounding box center [133, 211] width 14 height 8
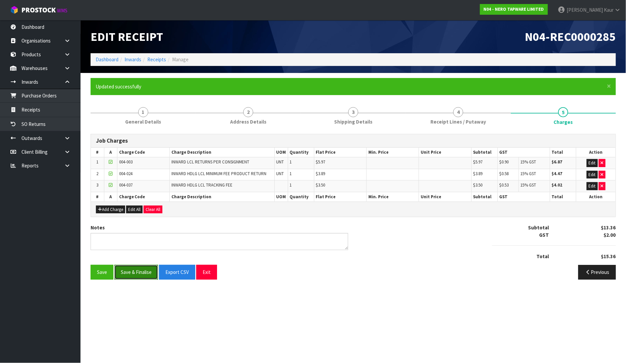
click at [134, 276] on button "Save & Finalise" at bounding box center [136, 272] width 44 height 14
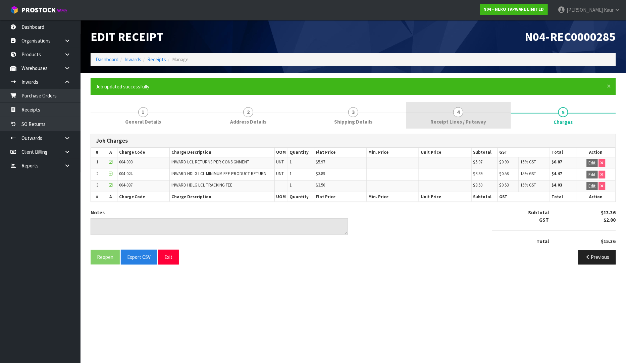
click at [431, 118] on link "4 Receipt Lines / Putaway" at bounding box center [458, 115] width 105 height 26
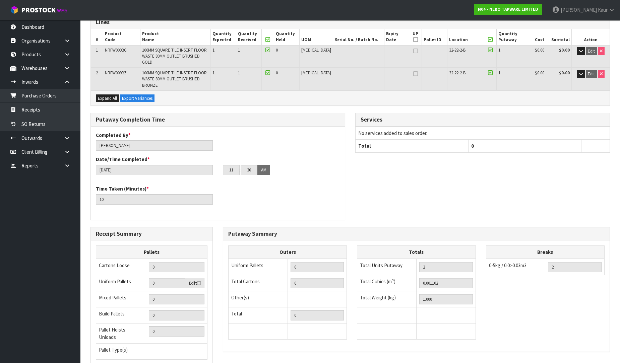
scroll to position [164, 0]
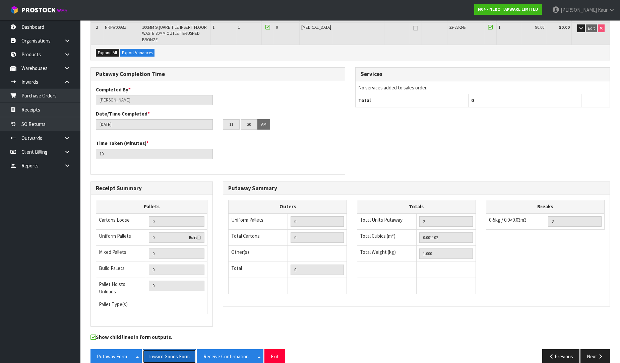
click at [173, 350] on button "Inward Goods Form" at bounding box center [169, 357] width 53 height 14
click at [61, 165] on link at bounding box center [69, 166] width 21 height 14
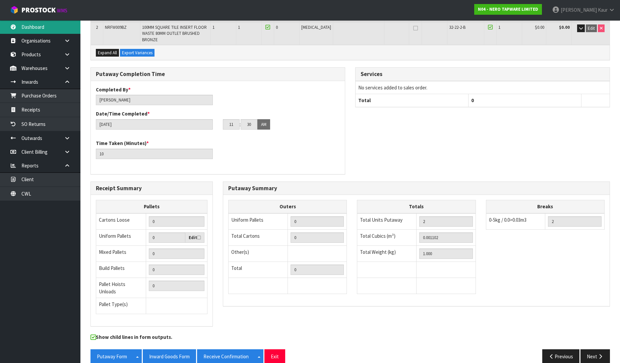
click at [37, 23] on link "Dashboard" at bounding box center [40, 27] width 80 height 14
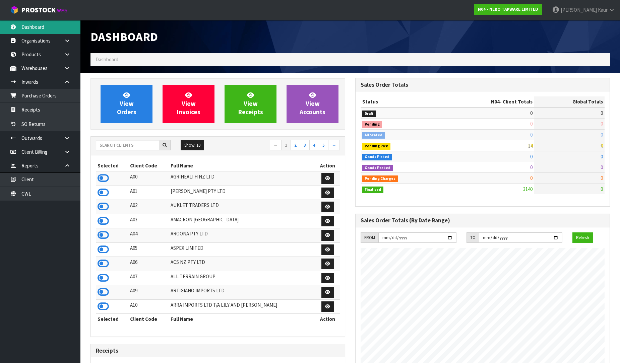
scroll to position [508, 265]
click at [108, 140] on input "text" at bounding box center [127, 145] width 63 height 10
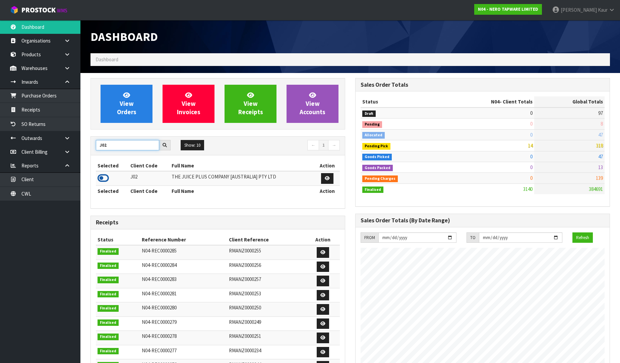
type input "J02"
click at [103, 176] on icon at bounding box center [103, 178] width 11 height 10
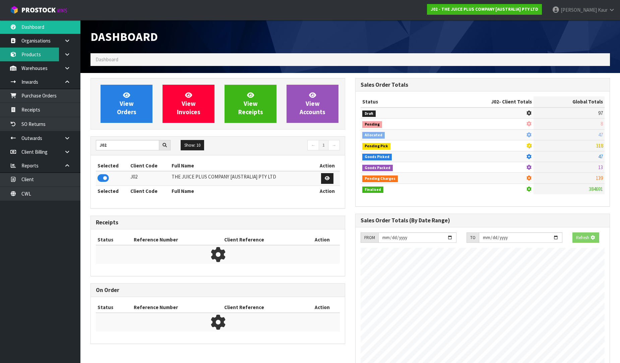
scroll to position [334850, 335004]
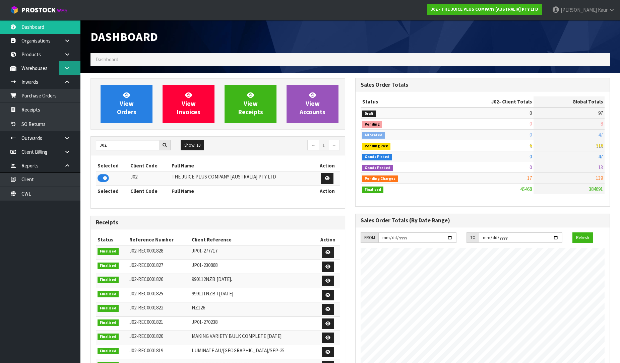
click at [65, 69] on icon at bounding box center [67, 68] width 6 height 5
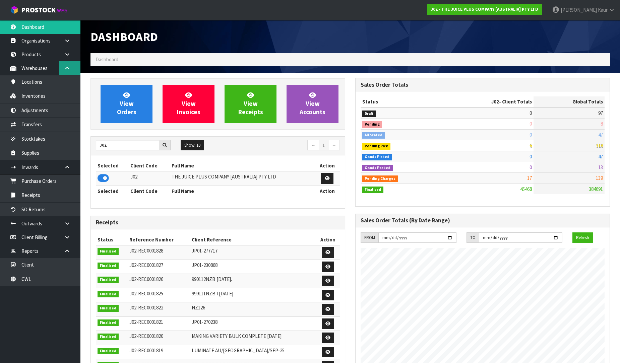
scroll to position [508, 265]
click at [43, 124] on link "Transfers" at bounding box center [40, 125] width 80 height 14
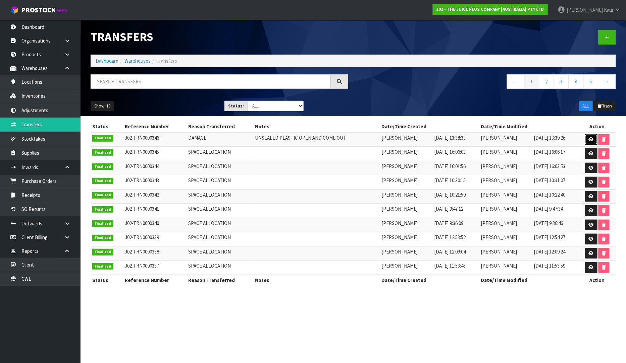
click at [588, 139] on icon at bounding box center [590, 139] width 5 height 4
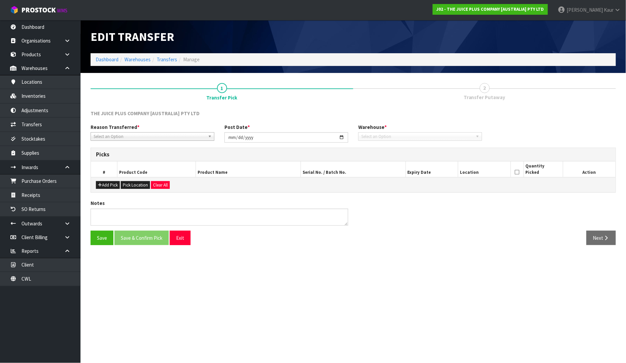
type input "[DATE]"
type textarea "UNSEALED PLASTIC OPEN AND COME OUT"
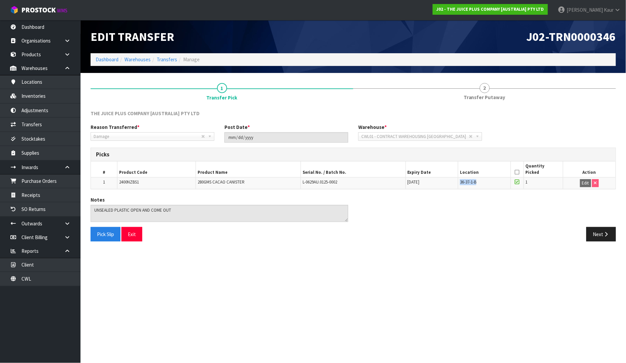
drag, startPoint x: 480, startPoint y: 183, endPoint x: 450, endPoint y: 183, distance: 30.2
click at [450, 183] on tr "1 2400NZBS1 280GMS CACAO CANISTER L-0629AU.0125-0002 [DATE] 36-37-1-B 1 Edit" at bounding box center [353, 183] width 524 height 11
copy tr "36-37-1-B"
click at [54, 195] on link "Receipts" at bounding box center [40, 195] width 80 height 14
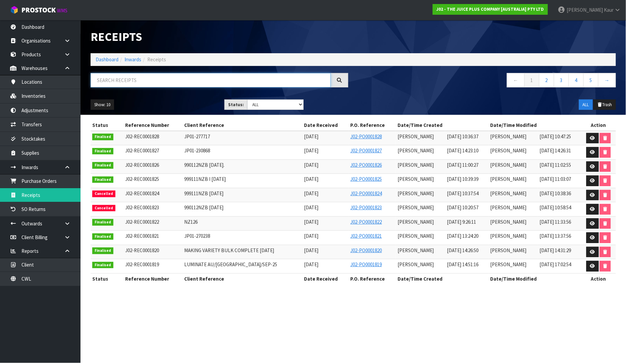
click at [158, 83] on input "text" at bounding box center [211, 80] width 240 height 14
paste input "36-37-1-B"
type input "36-37-1-B"
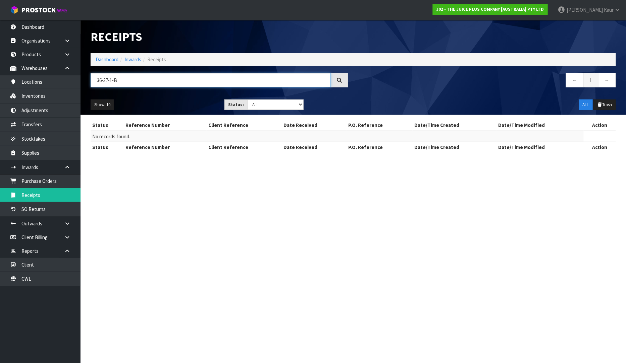
drag, startPoint x: 156, startPoint y: 82, endPoint x: 88, endPoint y: 76, distance: 67.9
click at [88, 76] on div "36-37-1-B" at bounding box center [219, 82] width 268 height 19
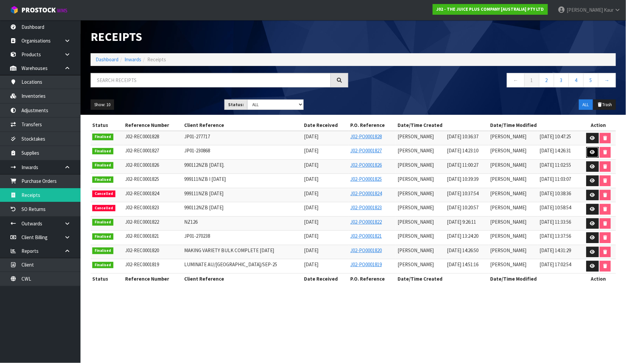
click at [592, 151] on icon at bounding box center [592, 152] width 5 height 4
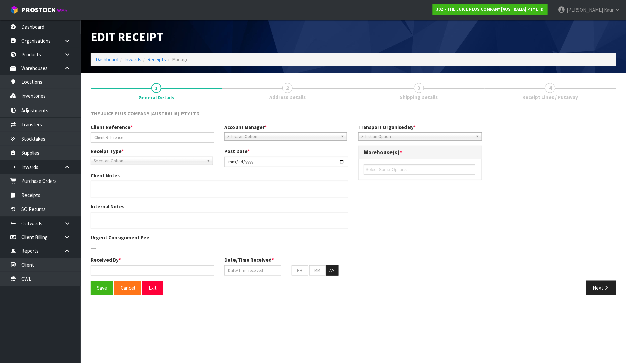
type input "JP01-230868"
type input "[DATE]"
type textarea "[PERSON_NAME] PUT ON HELD , EXPIRED NEXT MONTH-10,2025"
type input "[PERSON_NAME]"
type input "[DATE]"
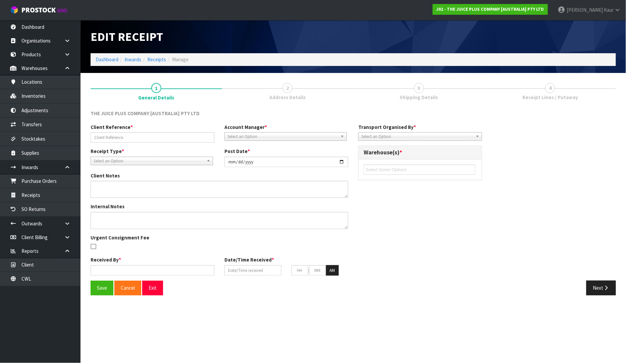
type input "02"
type input "23"
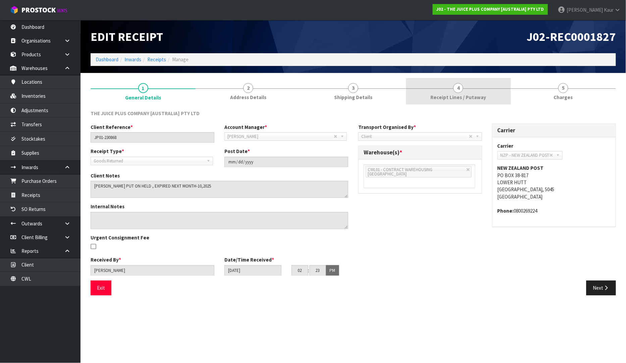
click at [454, 96] on span "Receipt Lines / Putaway" at bounding box center [458, 97] width 56 height 7
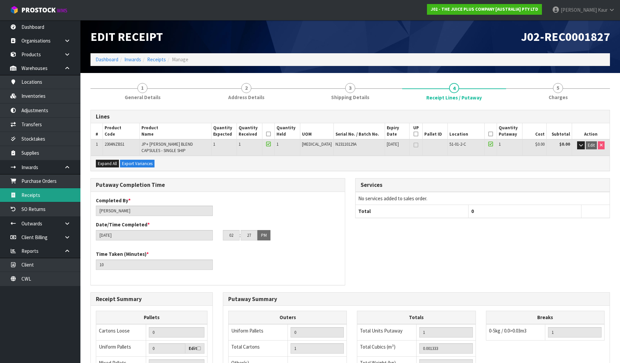
click at [30, 201] on link "Receipts" at bounding box center [40, 195] width 80 height 14
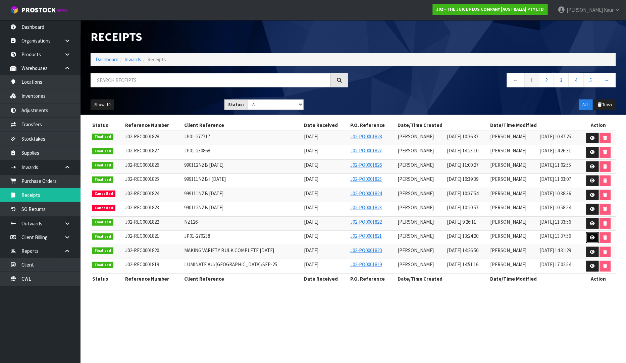
click at [594, 237] on icon at bounding box center [592, 238] width 5 height 4
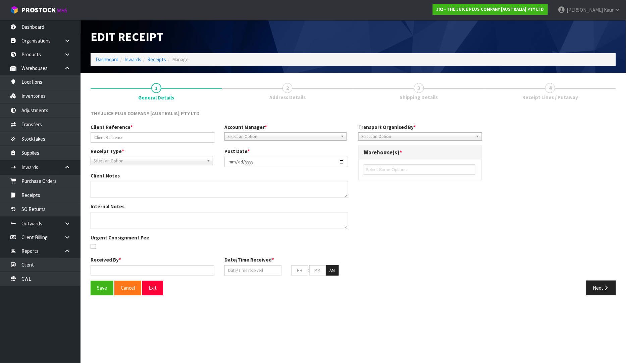
type input "JP01-270238"
type input "[DATE]"
type input "[PERSON_NAME]"
type input "[DATE]"
type input "01"
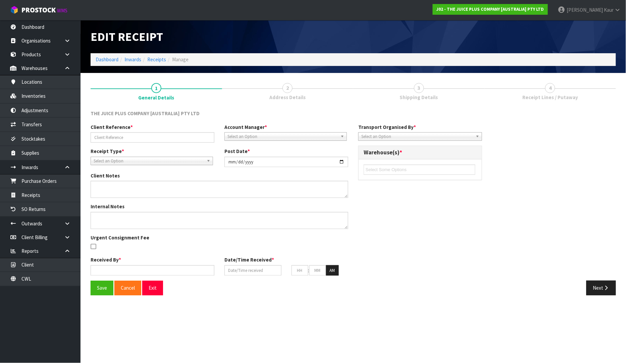
type input "24"
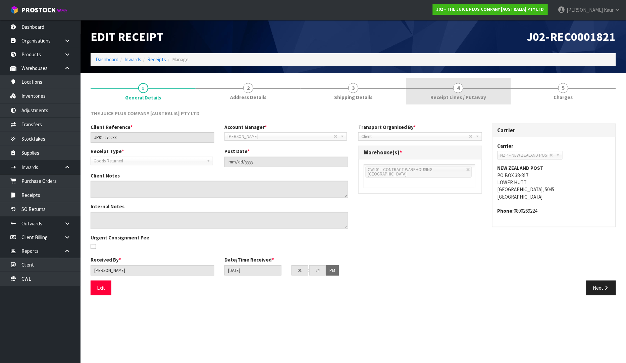
click at [453, 94] on span "Receipt Lines / Putaway" at bounding box center [458, 97] width 56 height 7
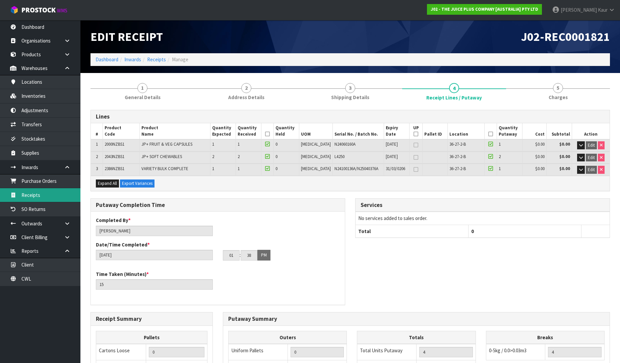
click at [70, 193] on link "Receipts" at bounding box center [40, 195] width 80 height 14
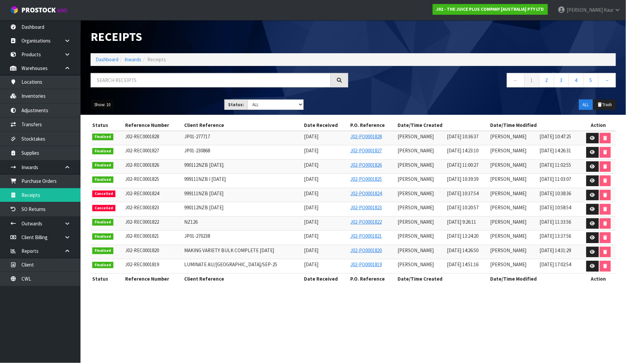
click at [101, 106] on button "Show: 10" at bounding box center [102, 105] width 23 height 11
click at [102, 138] on link "25" at bounding box center [117, 135] width 53 height 9
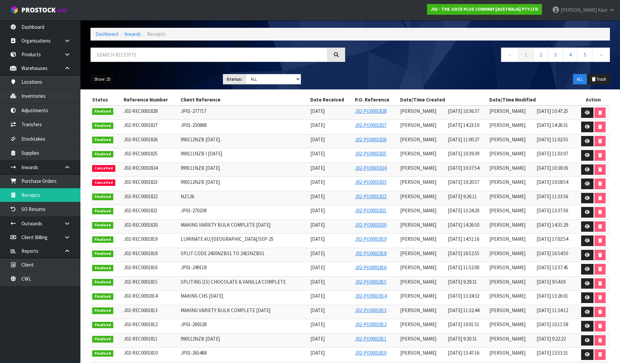
scroll to position [74, 0]
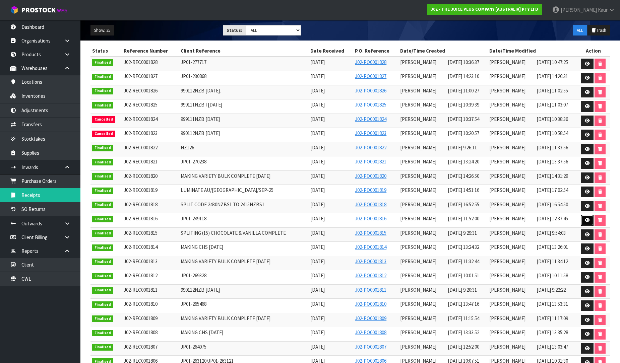
click at [583, 220] on link at bounding box center [587, 220] width 12 height 11
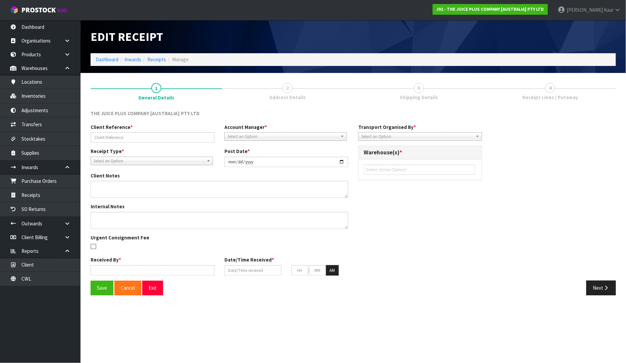
type input "JP01-249118"
type input "[DATE]"
type input "[PERSON_NAME]"
type input "[DATE]"
type input "11"
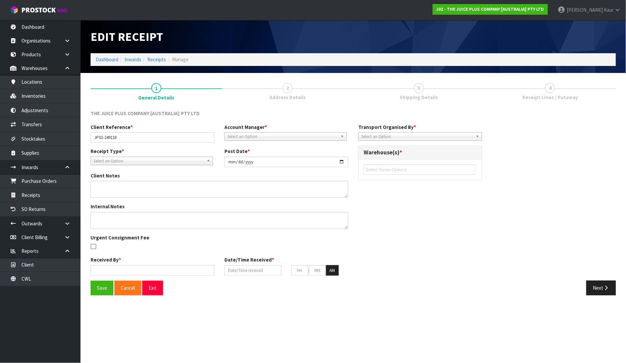
type input "52"
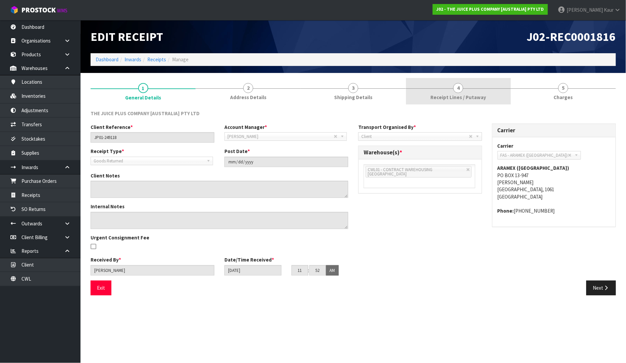
click at [479, 96] on span "Receipt Lines / Putaway" at bounding box center [458, 97] width 56 height 7
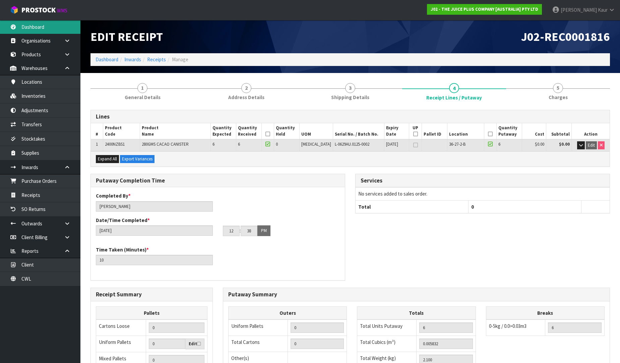
click at [44, 22] on link "Dashboard" at bounding box center [40, 27] width 80 height 14
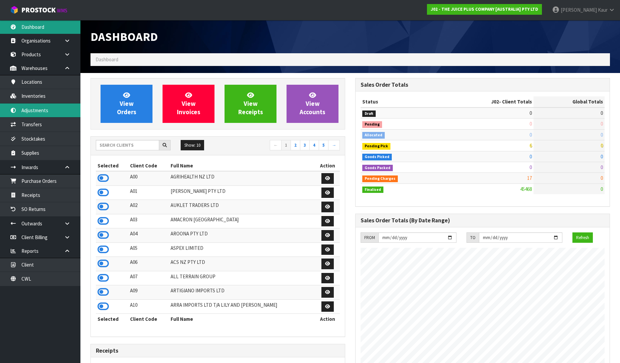
scroll to position [508, 265]
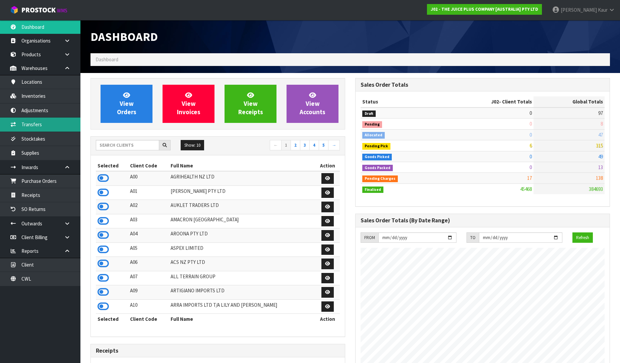
click at [39, 123] on link "Transfers" at bounding box center [40, 125] width 80 height 14
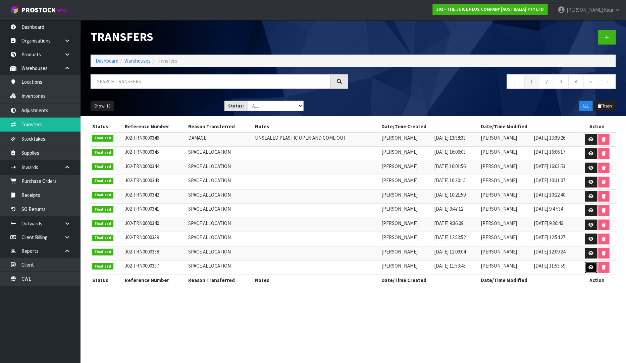
click at [588, 267] on link at bounding box center [591, 268] width 12 height 11
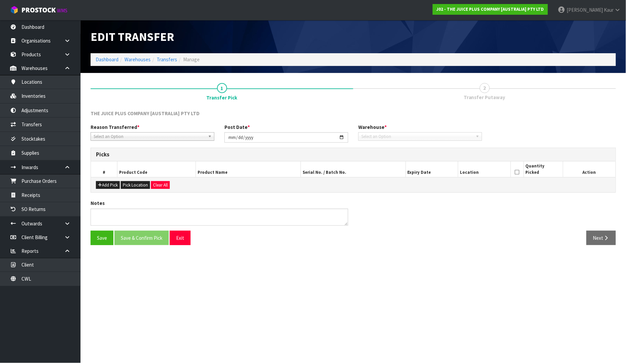
type input "[DATE]"
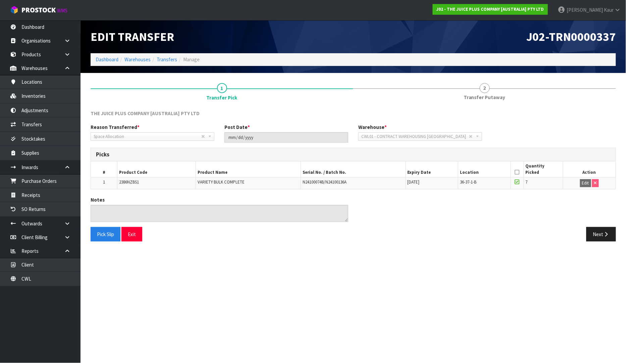
click at [53, 19] on nav "Toggle navigation ProStock WMS J02 - THE JUICE PLUS COMPANY [AUSTRALIA] PTY LTD…" at bounding box center [313, 10] width 626 height 20
click at [50, 25] on link "Dashboard" at bounding box center [40, 27] width 80 height 14
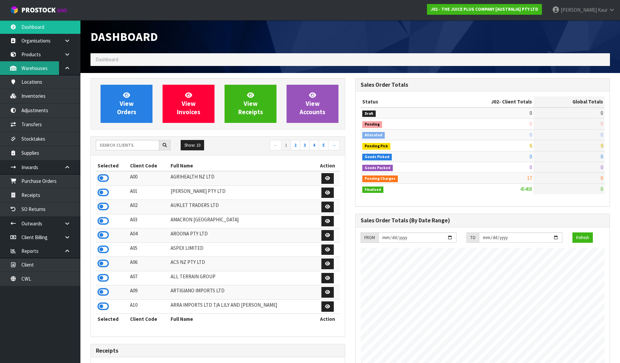
scroll to position [508, 265]
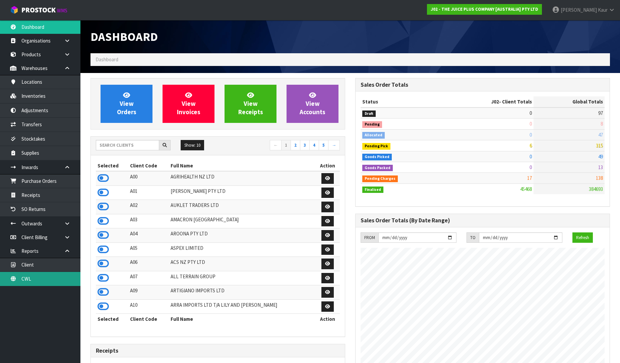
drag, startPoint x: 54, startPoint y: 285, endPoint x: 58, endPoint y: 283, distance: 4.8
click at [54, 285] on link "CWL" at bounding box center [40, 279] width 80 height 14
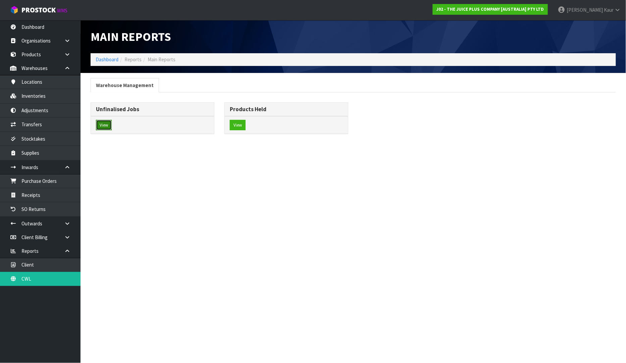
click at [104, 130] on button "View" at bounding box center [104, 125] width 16 height 11
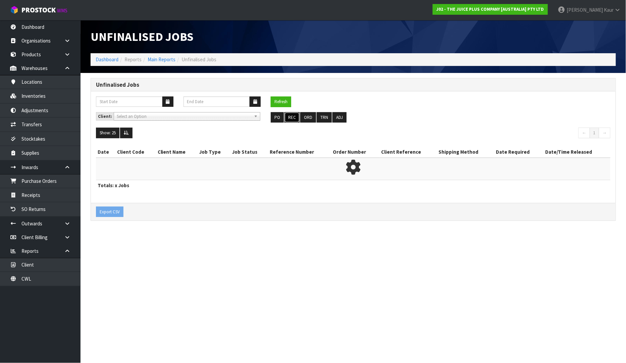
click at [291, 114] on button "REC" at bounding box center [291, 117] width 15 height 11
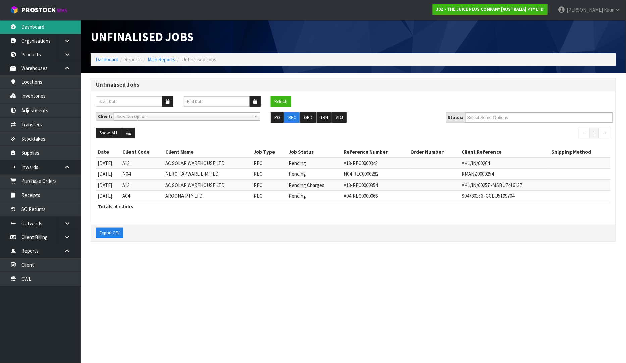
click at [35, 25] on link "Dashboard" at bounding box center [40, 27] width 80 height 14
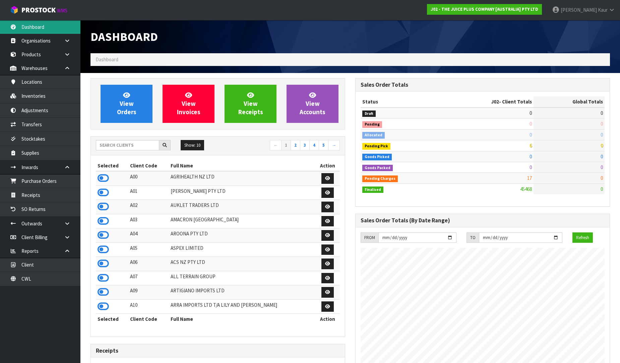
scroll to position [508, 265]
click at [113, 142] on input "text" at bounding box center [127, 145] width 63 height 10
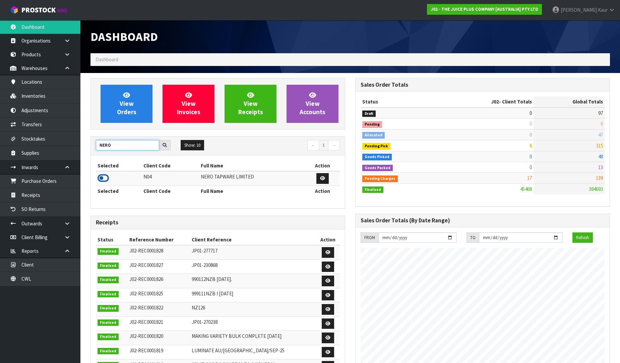
type input "NERO"
click at [106, 179] on icon at bounding box center [103, 178] width 11 height 10
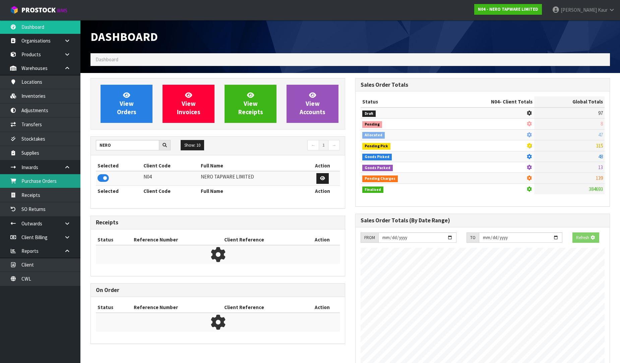
click at [30, 185] on link "Purchase Orders" at bounding box center [40, 181] width 80 height 14
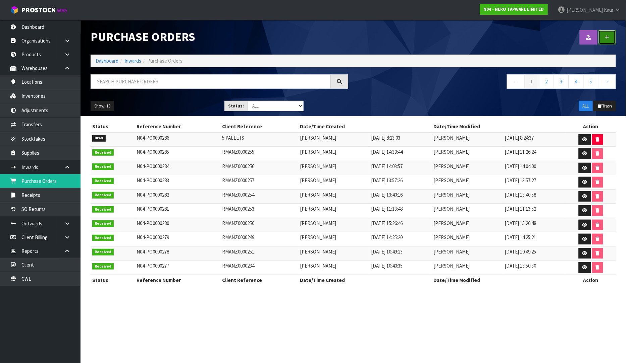
click at [606, 39] on icon at bounding box center [606, 37] width 5 height 5
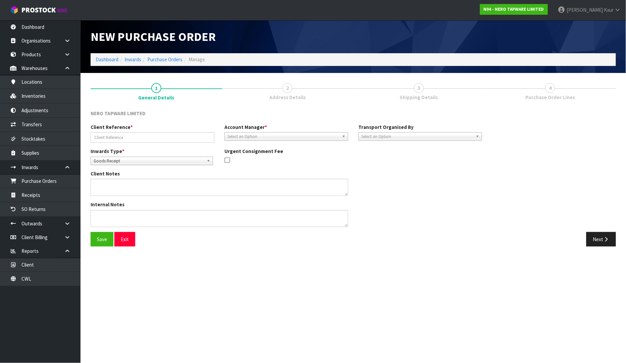
click at [183, 162] on span "Goods Receipt" at bounding box center [149, 161] width 110 height 8
click at [160, 187] on li "Goods Returned" at bounding box center [151, 188] width 119 height 8
click at [162, 134] on input "text" at bounding box center [153, 137] width 124 height 10
type input "RMANZ0000235"
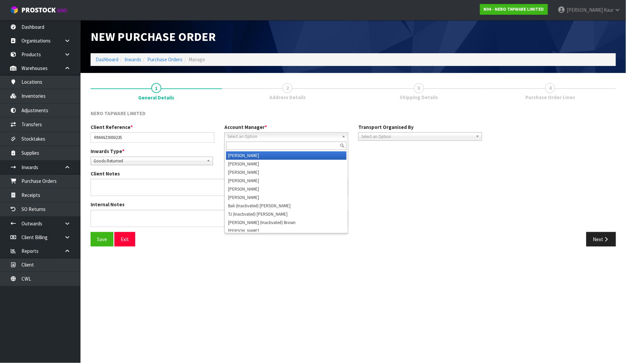
click at [251, 136] on span "Select an Option" at bounding box center [283, 137] width 112 height 8
type input "V"
click at [248, 157] on li "V [PERSON_NAME]" at bounding box center [286, 156] width 120 height 8
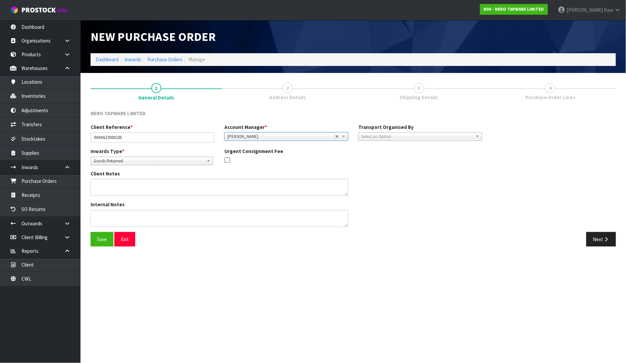
click at [377, 137] on span "Select an Option" at bounding box center [417, 137] width 112 height 8
click at [381, 172] on li "Client" at bounding box center [420, 172] width 120 height 8
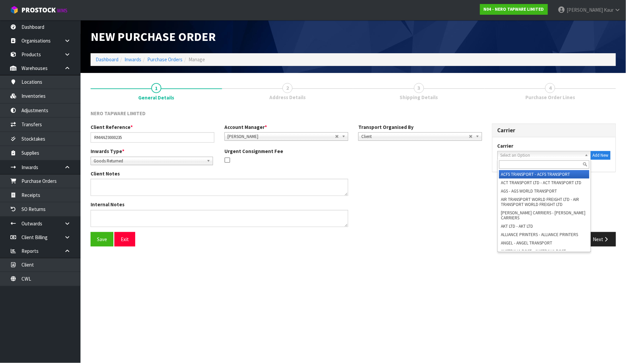
click at [517, 156] on span "Select an Option" at bounding box center [540, 156] width 81 height 8
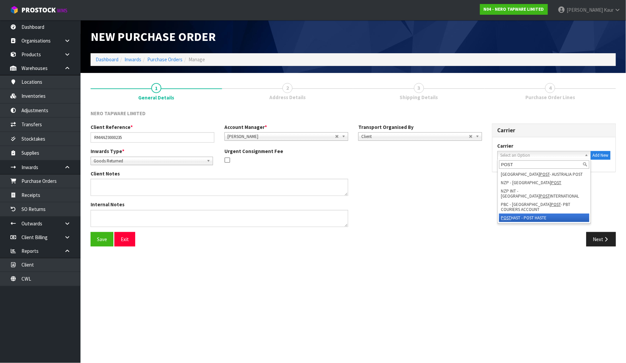
type input "POST"
click at [523, 214] on li "POST HAST - POST HASTE" at bounding box center [544, 218] width 90 height 8
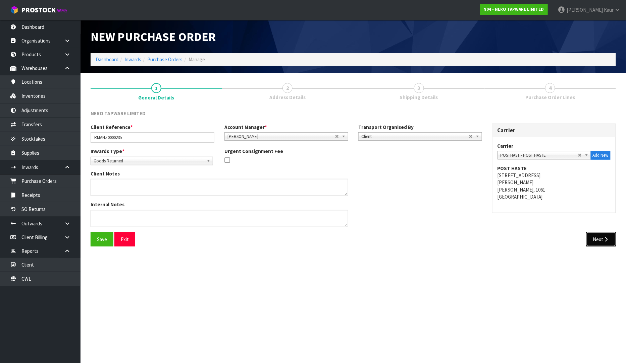
click at [589, 240] on button "Next" at bounding box center [601, 239] width 30 height 14
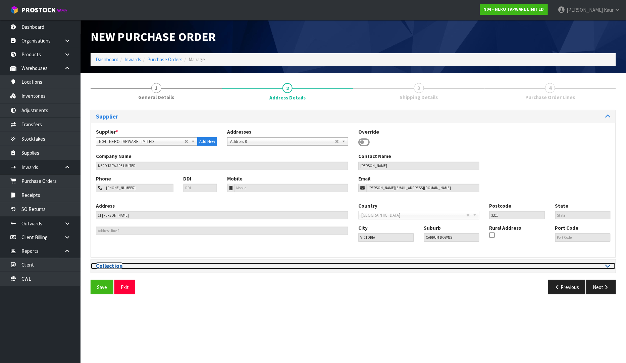
click at [607, 266] on icon at bounding box center [607, 266] width 5 height 6
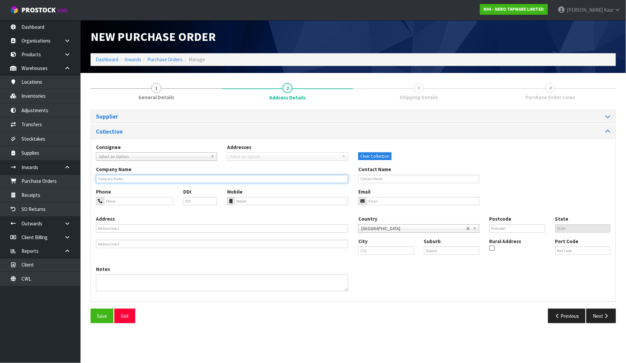
click at [126, 180] on input "text" at bounding box center [222, 179] width 252 height 8
type input "CHESTERS PLUMBING /[GEOGRAPHIC_DATA][PERSON_NAME]"
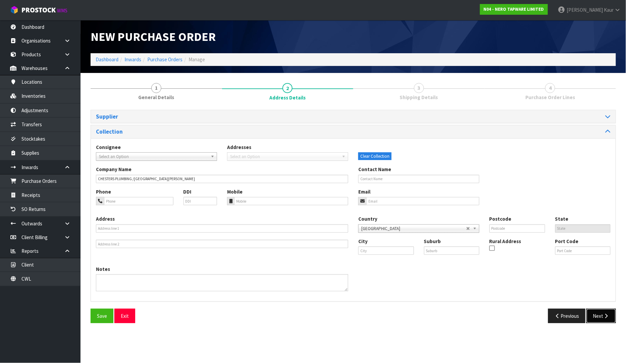
click at [604, 316] on icon "button" at bounding box center [606, 316] width 6 height 5
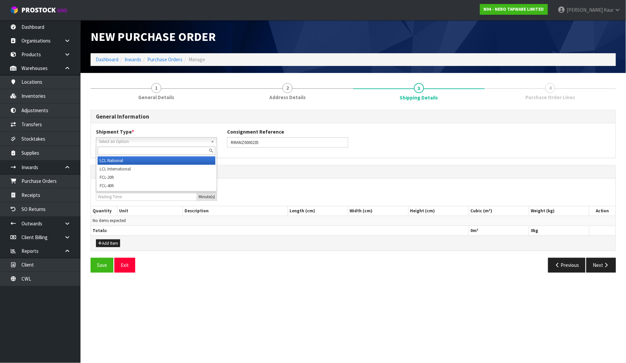
click at [119, 143] on span "Select an Option" at bounding box center [153, 142] width 109 height 8
click at [115, 163] on li "LCL National" at bounding box center [157, 161] width 118 height 8
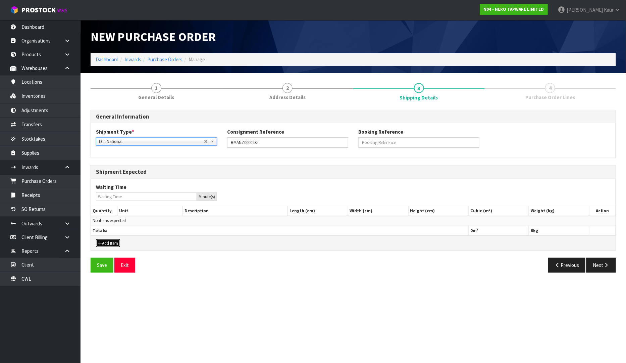
click at [102, 243] on button "Add Item" at bounding box center [108, 244] width 24 height 8
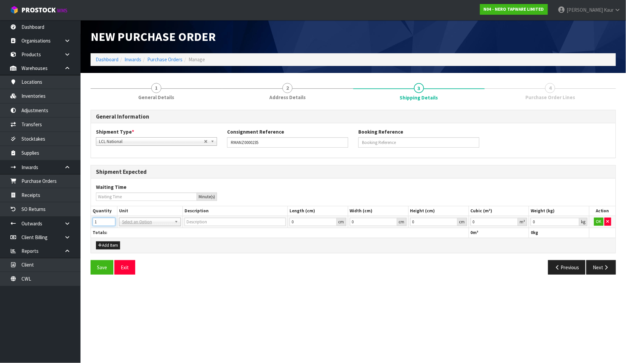
type input "1"
click at [109, 219] on input "1" at bounding box center [104, 222] width 23 height 8
click at [128, 231] on input "text" at bounding box center [150, 231] width 58 height 8
type input "CTN"
type input "CARTON"
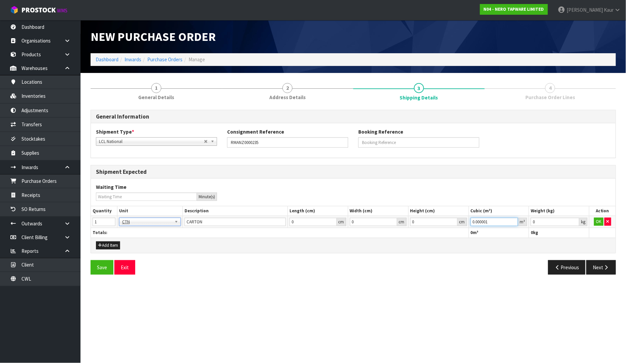
type input "0.000001"
click at [515, 220] on input "0.000001" at bounding box center [494, 222] width 48 height 8
type input "0.001"
click at [574, 220] on input "0.001" at bounding box center [554, 222] width 49 height 8
click at [596, 220] on button "OK" at bounding box center [598, 222] width 9 height 8
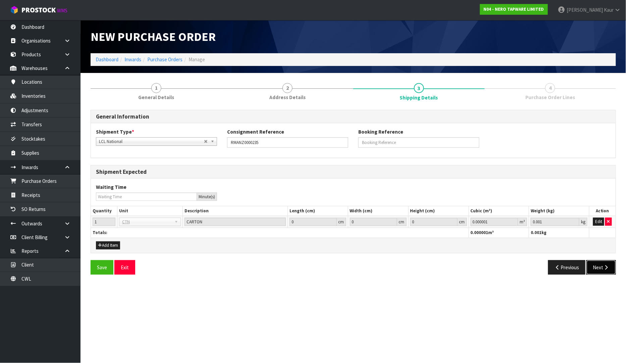
click at [608, 268] on icon "button" at bounding box center [606, 267] width 6 height 5
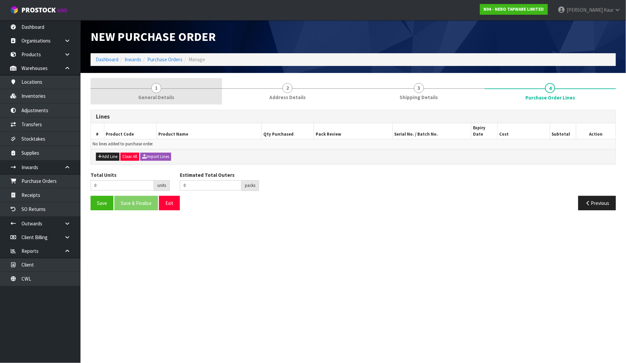
click at [163, 96] on span "General Details" at bounding box center [156, 97] width 36 height 7
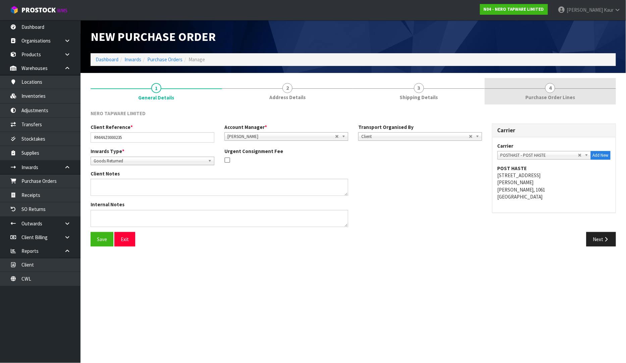
click at [555, 95] on span "Purchase Order Lines" at bounding box center [550, 97] width 50 height 7
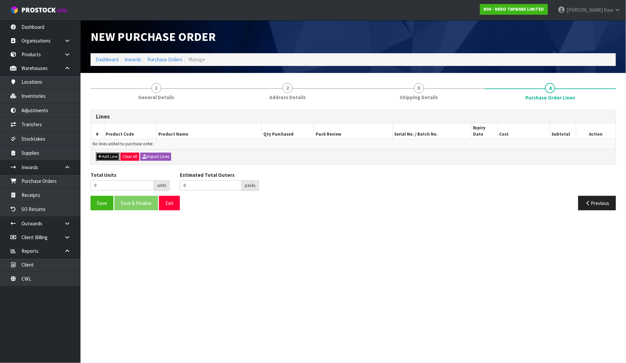
click at [108, 153] on button "Add Line" at bounding box center [107, 157] width 23 height 8
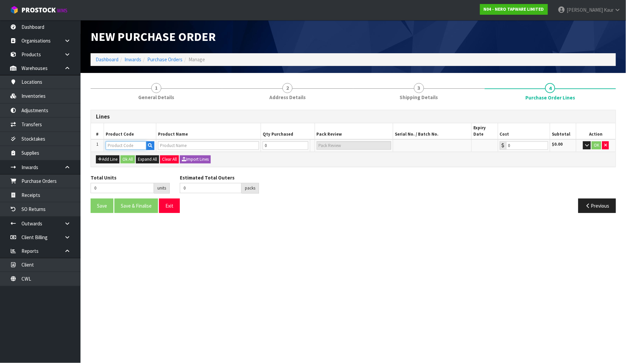
click at [116, 141] on input "text" at bounding box center [126, 145] width 41 height 8
type input "NR321506BN"
type input "[PERSON_NAME] MIXER GOOSENECK SPOUT BRUSHED NICKEL"
type input "0.00"
type input "NR321506BN"
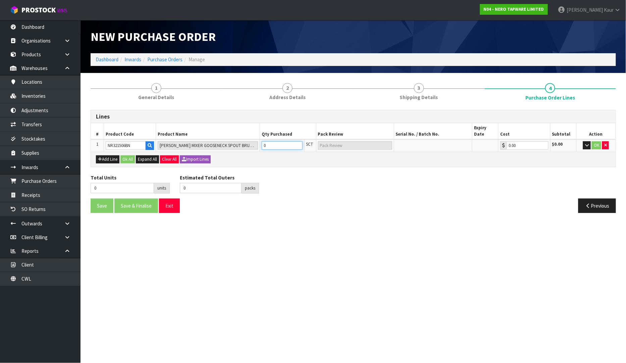
click at [267, 141] on input "0" at bounding box center [282, 145] width 41 height 8
type input "1"
type input "1 SCT"
type input "1"
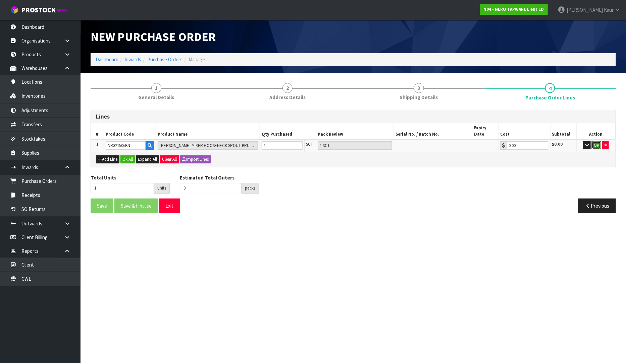
click at [597, 141] on button "OK" at bounding box center [595, 145] width 9 height 8
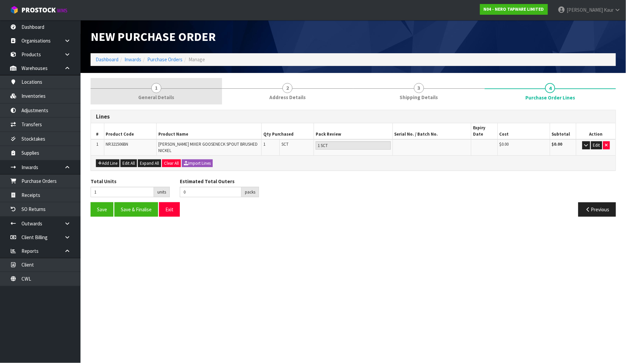
click at [158, 99] on span "General Details" at bounding box center [156, 97] width 36 height 7
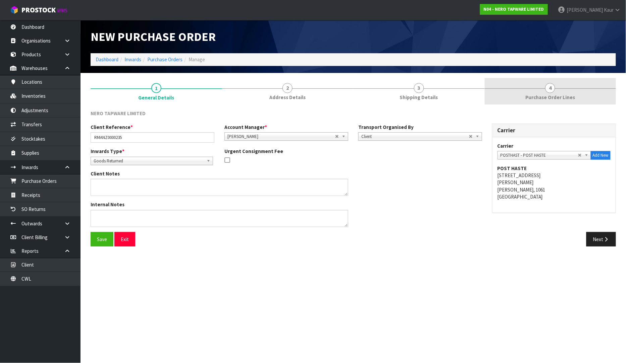
drag, startPoint x: 552, startPoint y: 87, endPoint x: 515, endPoint y: 99, distance: 38.5
click at [552, 87] on span "4" at bounding box center [550, 88] width 10 height 10
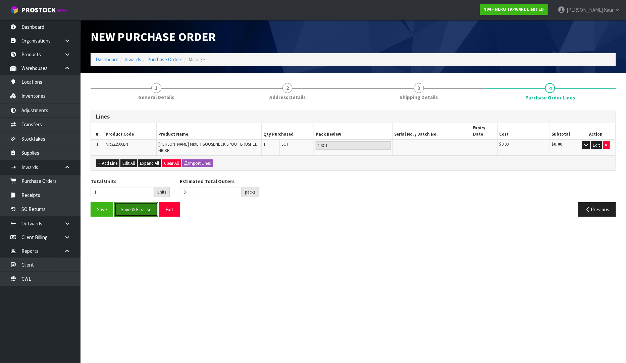
click at [131, 203] on button "Save & Finalise" at bounding box center [136, 210] width 44 height 14
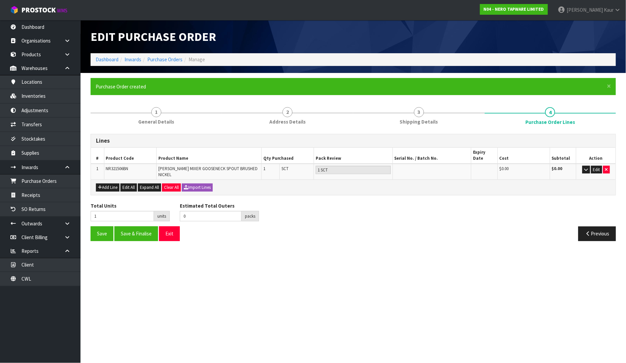
type input "0"
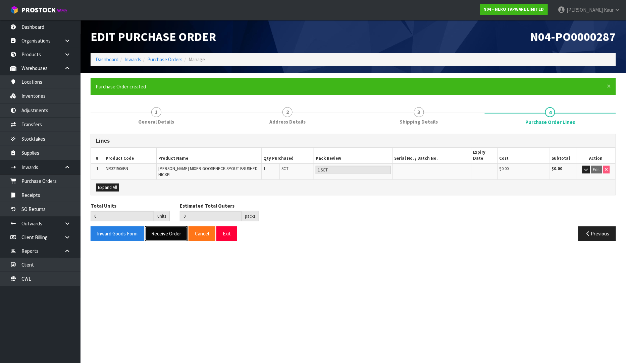
click at [162, 229] on button "Receive Order" at bounding box center [166, 234] width 43 height 14
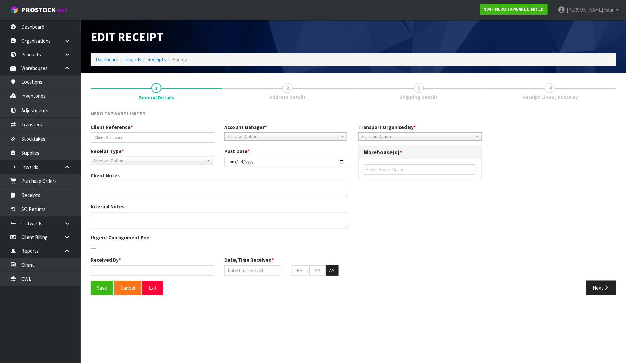
type input "RMANZ0000235"
type input "[DATE]"
type input "[PERSON_NAME]"
type input "[DATE]"
type input "11"
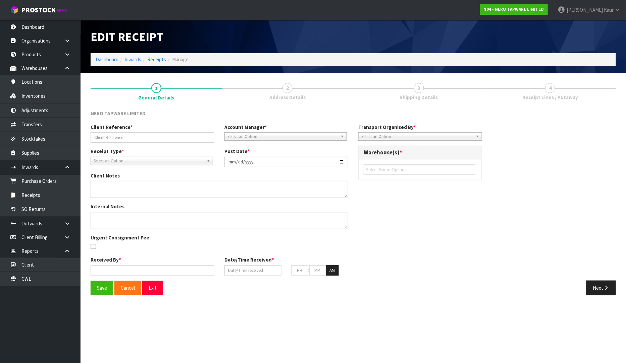
type input "57"
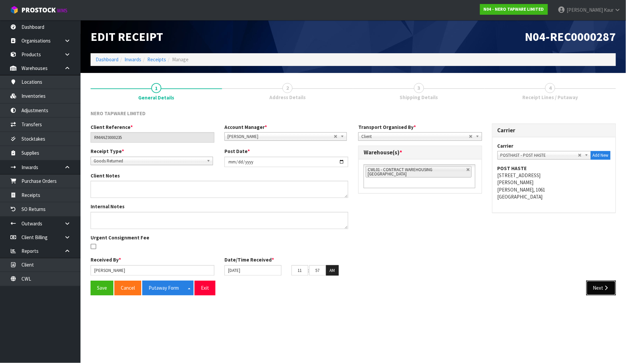
drag, startPoint x: 599, startPoint y: 288, endPoint x: 605, endPoint y: 284, distance: 8.0
click at [599, 288] on button "Next" at bounding box center [601, 288] width 30 height 14
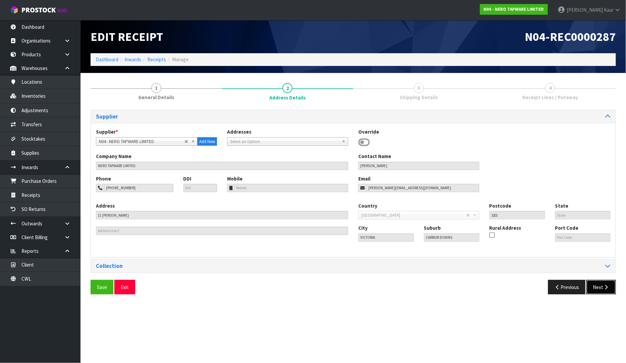
click at [604, 289] on icon "button" at bounding box center [606, 287] width 6 height 5
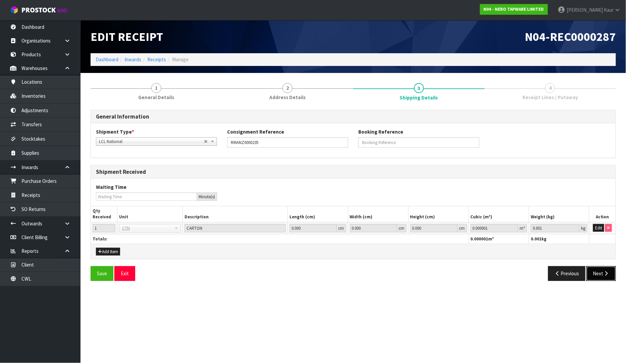
drag, startPoint x: 607, startPoint y: 270, endPoint x: 606, endPoint y: 259, distance: 10.4
click at [607, 270] on button "Next" at bounding box center [601, 274] width 30 height 14
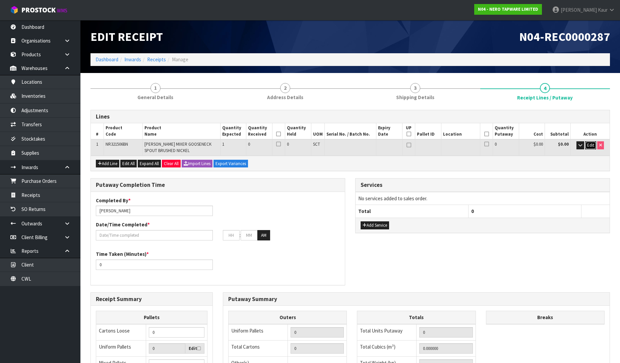
click at [591, 142] on span "Edit" at bounding box center [590, 145] width 7 height 6
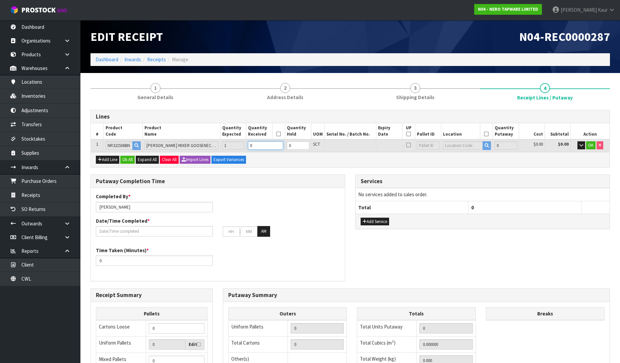
click at [257, 141] on input "0" at bounding box center [265, 145] width 35 height 8
type input "0.007917"
type input "1.62"
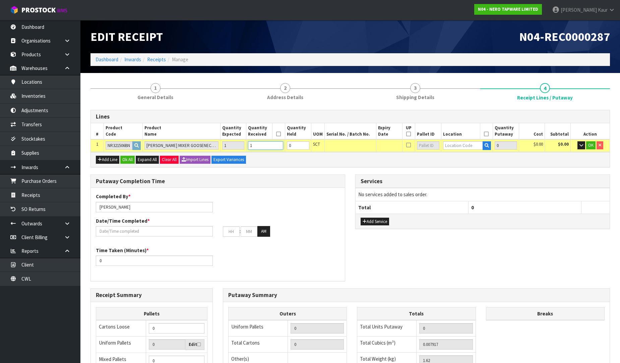
type input "1"
click at [452, 144] on input "text" at bounding box center [463, 145] width 40 height 8
type input "32-28-2"
click at [477, 163] on link "32-28-2 -B" at bounding box center [469, 165] width 53 height 9
type input "1"
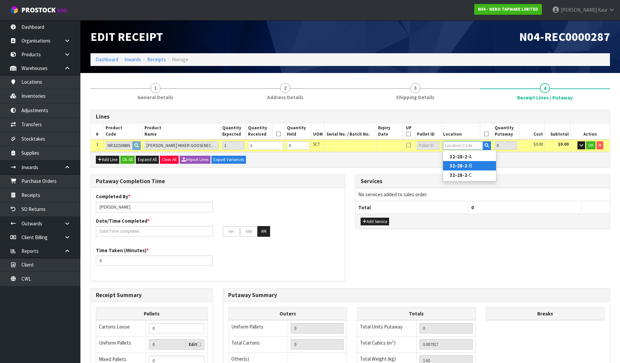
type input "32-28-2-B"
type input "1"
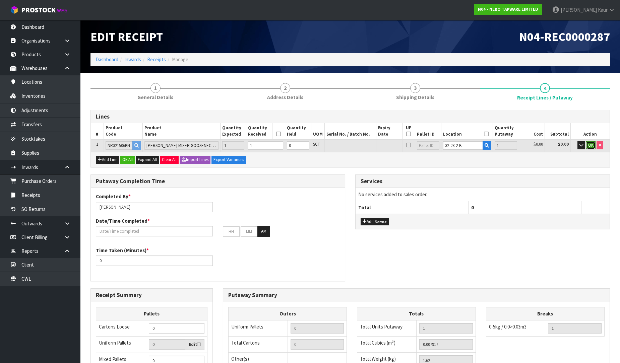
click at [589, 145] on span "OK" at bounding box center [590, 145] width 5 height 6
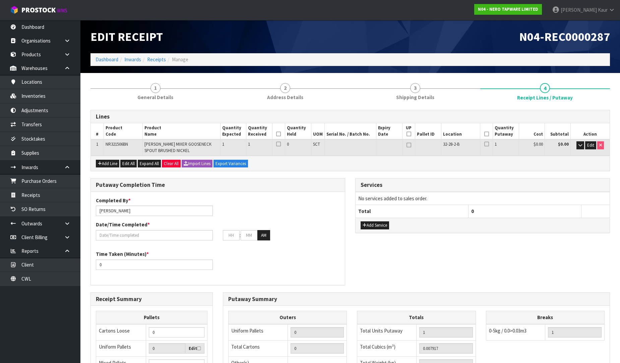
click at [279, 134] on icon at bounding box center [278, 134] width 5 height 0
click at [487, 134] on icon at bounding box center [486, 134] width 5 height 0
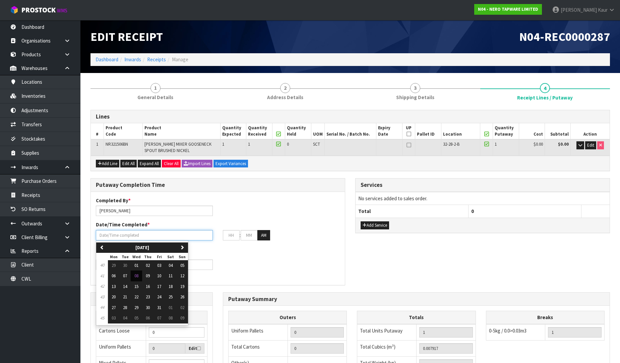
click at [148, 237] on input "text" at bounding box center [154, 235] width 117 height 10
click at [141, 275] on button "08" at bounding box center [136, 276] width 11 height 11
type input "[DATE]"
type input "12"
type input "00"
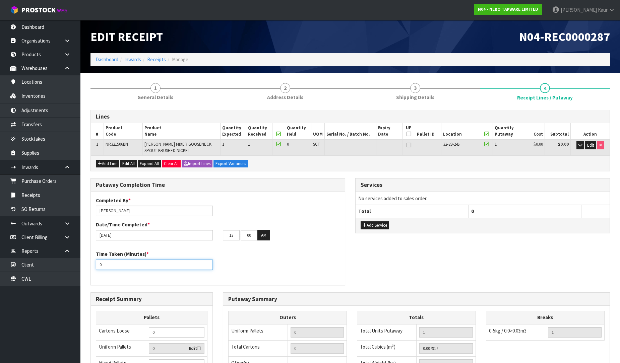
click at [92, 266] on div "Time Taken (Minutes) * 0" at bounding box center [154, 260] width 127 height 19
type input "10"
click at [260, 233] on button "AM" at bounding box center [263, 235] width 13 height 11
drag, startPoint x: 167, startPoint y: 98, endPoint x: 625, endPoint y: 97, distance: 458.6
click at [167, 98] on span "General Details" at bounding box center [155, 97] width 36 height 7
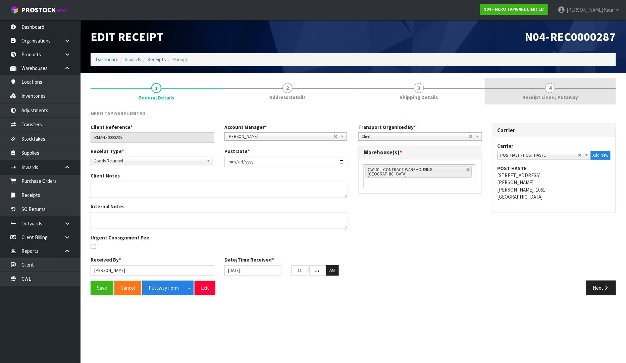
click at [558, 93] on link "4 Receipt Lines / Putaway" at bounding box center [549, 91] width 131 height 26
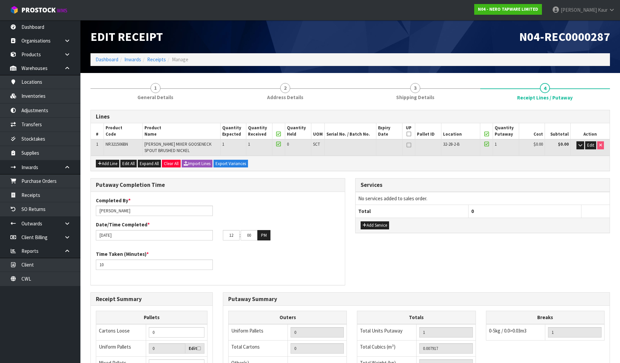
scroll to position [117, 0]
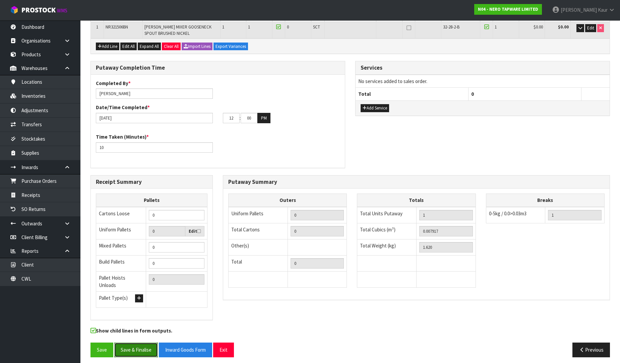
click at [137, 346] on button "Save & Finalise" at bounding box center [136, 350] width 44 height 14
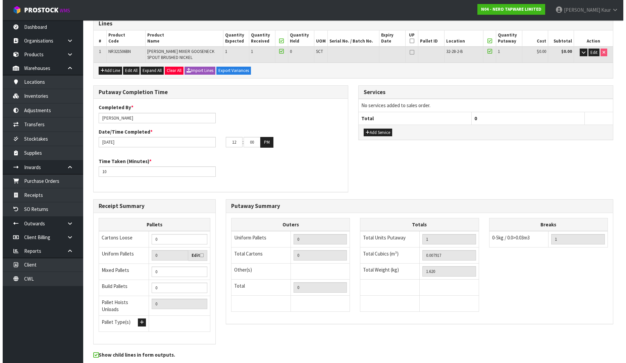
scroll to position [0, 0]
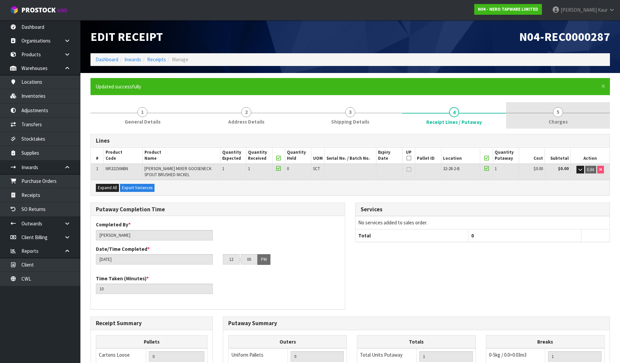
click at [558, 116] on span "5" at bounding box center [558, 112] width 10 height 10
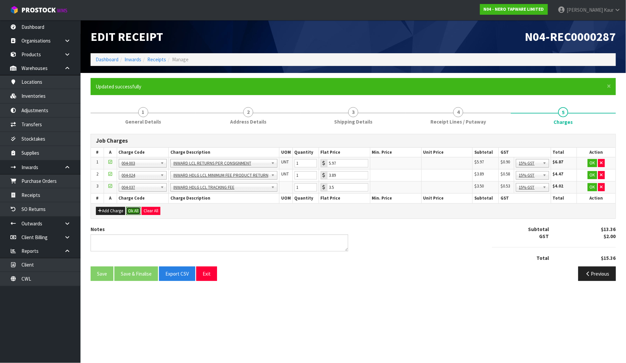
click at [136, 212] on button "Ok All" at bounding box center [133, 211] width 14 height 8
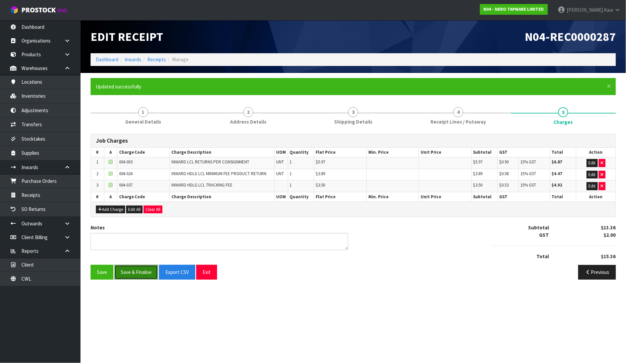
click at [136, 274] on button "Save & Finalise" at bounding box center [136, 272] width 44 height 14
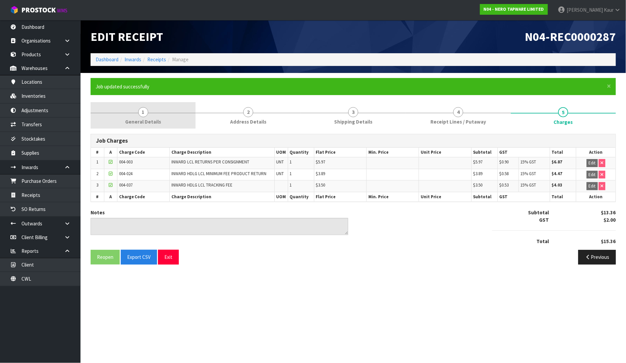
drag, startPoint x: 151, startPoint y: 116, endPoint x: 156, endPoint y: 126, distance: 11.2
click at [151, 116] on link "1 General Details" at bounding box center [143, 115] width 105 height 26
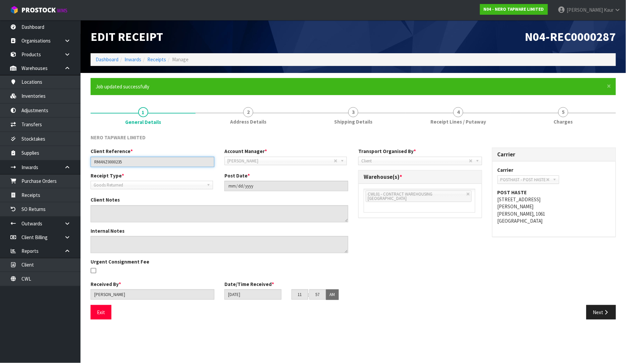
drag, startPoint x: 142, startPoint y: 163, endPoint x: 86, endPoint y: 164, distance: 55.7
click at [86, 164] on div "Client Reference * RMANZ0000235" at bounding box center [152, 157] width 134 height 19
